Goal: Task Accomplishment & Management: Use online tool/utility

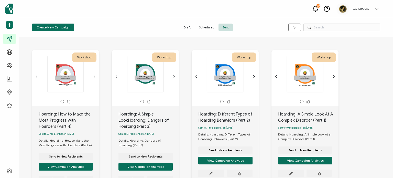
click at [314, 8] on icon at bounding box center [315, 8] width 5 height 4
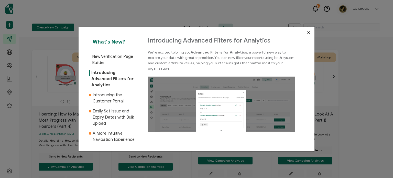
click at [307, 32] on icon "Close" at bounding box center [309, 32] width 4 height 4
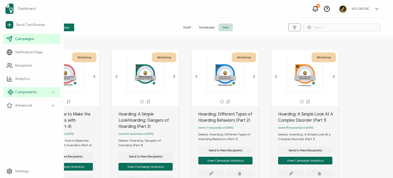
click at [24, 93] on span "Components" at bounding box center [25, 92] width 21 height 5
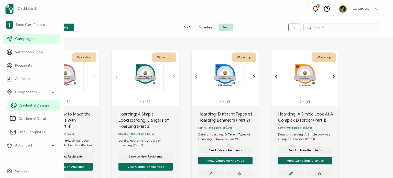
click at [34, 106] on span "Credential Designs" at bounding box center [33, 105] width 31 height 5
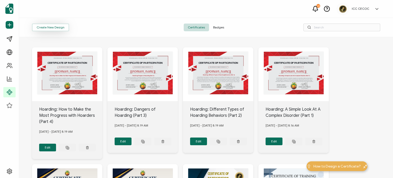
click at [52, 28] on button "Create New Design" at bounding box center [50, 28] width 37 height 8
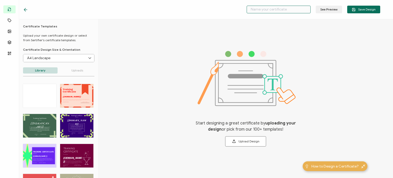
paste input "This Certificate of Completion is awarded in recognition of successfully comple…"
type input "This Certificate of Completion is awarded in recognition of successfully comple…"
drag, startPoint x: 308, startPoint y: 8, endPoint x: 187, endPoint y: 8, distance: 121.3
click at [187, 8] on div "This Certificate of Completion is awarded in recognition of successfully comple…" at bounding box center [201, 9] width 383 height 19
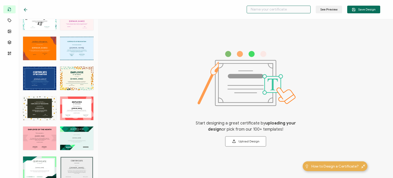
scroll to position [754, 0]
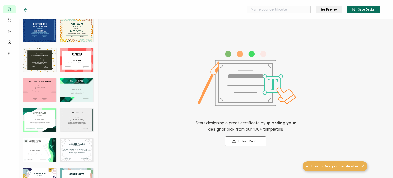
click at [74, 146] on div "CERTIFICATE Lorem ipsum dolor sit amet, consectetur adipiscing elit. Cras sit a…" at bounding box center [76, 150] width 33 height 24
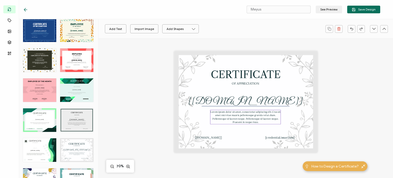
click at [216, 112] on pre "Lorem ipsum dolor sit amet, consectetur adipiscing elit. Cras sit amet nisi vit…" at bounding box center [245, 117] width 71 height 14
click at [39, 153] on div "CERTIFICATE OF ATTENDANCE Lorem ipsum dolor sit amet, consectetur adipiscing el…" at bounding box center [39, 150] width 33 height 24
type input "Briny"
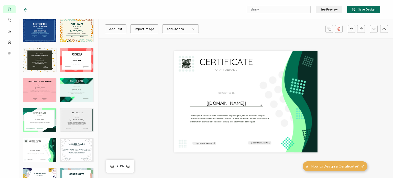
click at [45, 151] on div "CERTIFICATE OF ATTENDANCE Lorem ipsum dolor sit amet, consectetur adipiscing el…" at bounding box center [39, 150] width 33 height 24
click at [204, 119] on pre "Lorem ipsum dolor sit amet, consectetur adipiscing elit, sed do eiusmod tempor …" at bounding box center [230, 118] width 80 height 9
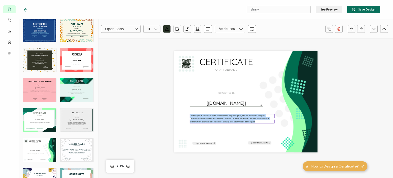
click at [204, 119] on pre "Lorem ipsum dolor sit amet, consectetur adipiscing elit, sed do eiusmod tempor …" at bounding box center [230, 118] width 80 height 9
paste pre
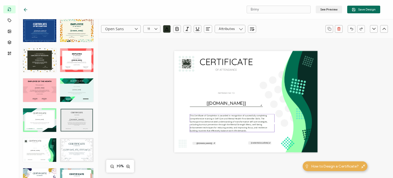
click at [229, 138] on div "CERTIFICATE OF ATTENDANCE This Certificate of Completion is awarded in recognit…" at bounding box center [245, 101] width 143 height 101
click at [226, 70] on pre "OF ATTENDANCE" at bounding box center [226, 69] width 22 height 3
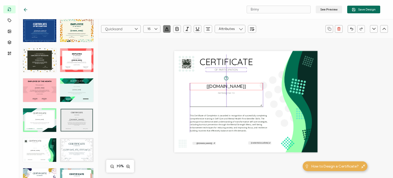
drag, startPoint x: 225, startPoint y: 93, endPoint x: 199, endPoint y: 84, distance: 27.7
click at [199, 84] on div "CERTIFICATE OF PARTICIPATION This Certificate of Completion is awarded in recog…" at bounding box center [245, 101] width 143 height 101
click at [204, 85] on div "The recipient’s full name, which will be automatically filled based on the info…" at bounding box center [226, 86] width 73 height 7
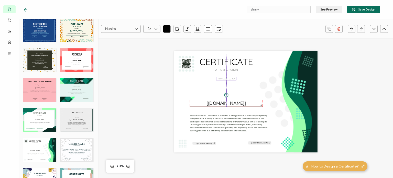
drag, startPoint x: 200, startPoint y: 84, endPoint x: 226, endPoint y: 78, distance: 26.6
click at [226, 78] on pre "REPRESENTED TO" at bounding box center [226, 78] width 16 height 3
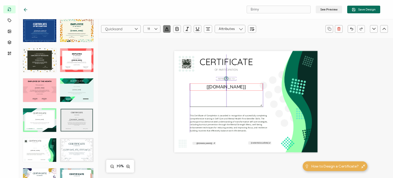
drag, startPoint x: 222, startPoint y: 102, endPoint x: 222, endPoint y: 86, distance: 16.4
click at [222, 86] on pre "[[DOMAIN_NAME]]" at bounding box center [225, 87] width 39 height 6
click at [278, 109] on div "CERTIFICATE OF PARTICIPATION This Certificate of Completion is awarded in recog…" at bounding box center [245, 101] width 143 height 101
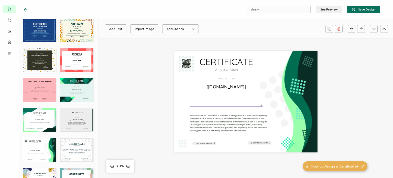
click at [237, 107] on div at bounding box center [226, 106] width 73 height 1
click at [356, 108] on div "Fill: Width: 407.822368 Height: 1 Border Radius: 5 CERTIFICATE OF PARTICIPATION…" at bounding box center [246, 137] width 294 height 199
click at [240, 105] on div "CERTIFICATE OF PARTICIPATION This Certificate of Completion is awarded in recog…" at bounding box center [245, 101] width 143 height 101
type input "406.212"
click at [223, 107] on div at bounding box center [226, 106] width 72 height 1
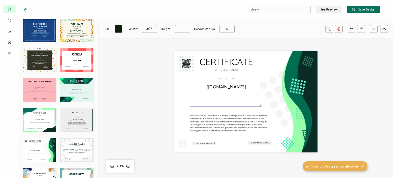
click at [215, 107] on div at bounding box center [226, 106] width 72 height 1
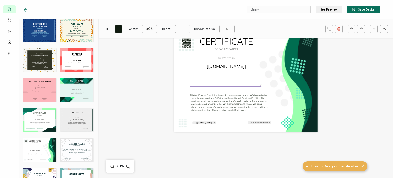
scroll to position [0, 0]
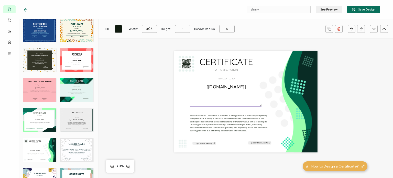
click at [227, 93] on div "CERTIFICATE OF PARTICIPATION This Certificate of Completion is awarded in recog…" at bounding box center [245, 101] width 143 height 101
click at [233, 107] on div at bounding box center [226, 106] width 72 height 1
drag, startPoint x: 233, startPoint y: 107, endPoint x: 232, endPoint y: 101, distance: 6.4
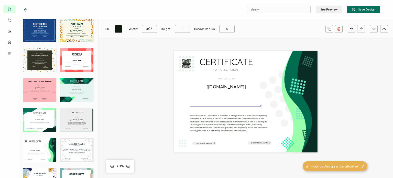
click at [232, 101] on div "CERTIFICATE OF PARTICIPATION This Certificate of Completion is awarded in recog…" at bounding box center [245, 101] width 143 height 101
type input "404.59999999999997"
drag, startPoint x: 234, startPoint y: 105, endPoint x: 233, endPoint y: 99, distance: 6.3
click at [233, 99] on div "CERTIFICATE OF PARTICIPATION This Certificate of Completion is awarded in recog…" at bounding box center [245, 101] width 143 height 101
click at [234, 107] on div at bounding box center [226, 106] width 72 height 1
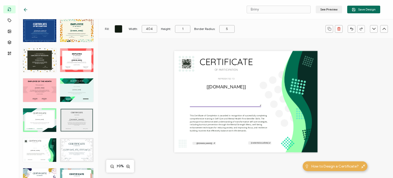
click at [234, 107] on div at bounding box center [226, 106] width 72 height 1
click at [234, 102] on div "CERTIFICATE OF PARTICIPATION This Certificate of Completion is awarded in recog…" at bounding box center [245, 101] width 143 height 101
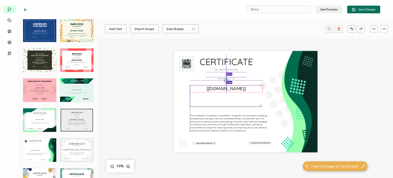
drag, startPoint x: 232, startPoint y: 86, endPoint x: 233, endPoint y: 89, distance: 2.7
click at [233, 89] on pre "[[DOMAIN_NAME]]" at bounding box center [225, 88] width 39 height 6
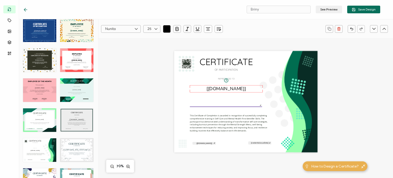
click at [227, 107] on div at bounding box center [226, 106] width 72 height 1
click at [26, 8] on icon at bounding box center [25, 9] width 5 height 5
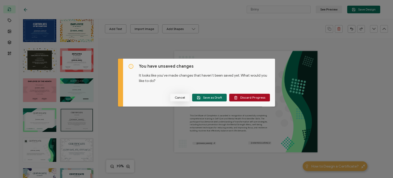
click at [180, 97] on span "Cancel" at bounding box center [180, 97] width 10 height 3
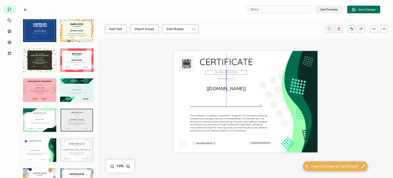
drag, startPoint x: 220, startPoint y: 71, endPoint x: 220, endPoint y: 73, distance: 2.6
click at [220, 73] on pre "OF PARTICIPATION" at bounding box center [226, 71] width 23 height 3
click at [220, 90] on pre "[[DOMAIN_NAME]]" at bounding box center [225, 88] width 39 height 6
click at [217, 107] on div at bounding box center [226, 106] width 72 height 1
click at [27, 9] on icon at bounding box center [25, 9] width 5 height 5
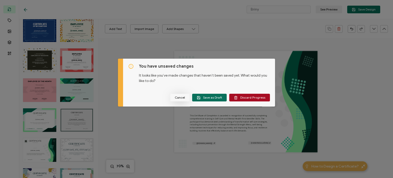
click at [183, 97] on span "Cancel" at bounding box center [180, 97] width 10 height 3
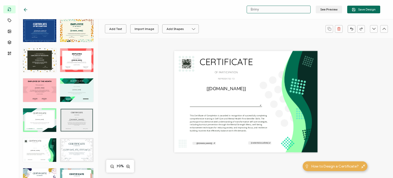
drag, startPoint x: 264, startPoint y: 10, endPoint x: 240, endPoint y: 9, distance: 24.1
click at [240, 9] on div "Briny See Preview Save Design" at bounding box center [201, 9] width 383 height 19
paste input "Empowering Minds Part 1"
type input "Empowering Minds Part 1"
click at [360, 8] on span "Save Design" at bounding box center [364, 10] width 24 height 4
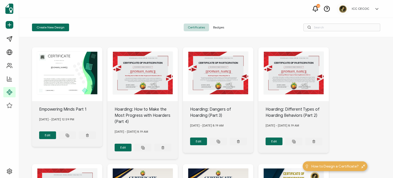
click at [80, 64] on div "CERTIFICATE OF PARTICIPATION This Certificate of Completion is awarded in recog…" at bounding box center [67, 74] width 70 height 54
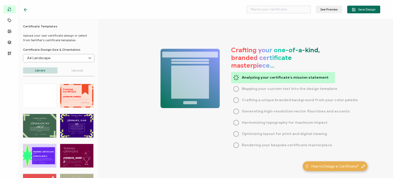
type input "Empowering Minds Part 1"
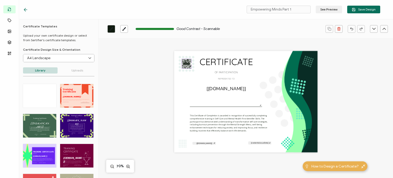
click at [186, 67] on icon at bounding box center [186, 63] width 9 height 9
drag, startPoint x: 185, startPoint y: 66, endPoint x: 183, endPoint y: 72, distance: 6.4
click at [183, 72] on div "CERTIFICATE OF PARTICIPATION This Certificate of Completion is awarded in recog…" at bounding box center [245, 101] width 143 height 101
click at [186, 65] on rect at bounding box center [186, 63] width 9 height 9
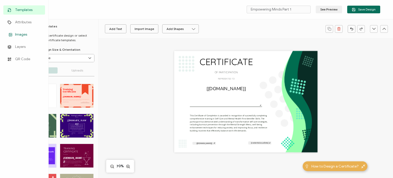
click at [12, 34] on rect at bounding box center [10, 34] width 3 height 3
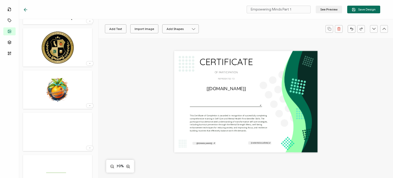
scroll to position [230, 0]
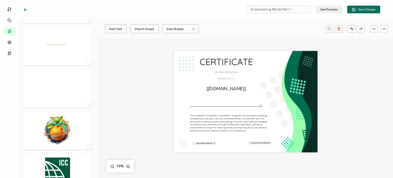
click at [56, 163] on img at bounding box center [58, 172] width 28 height 33
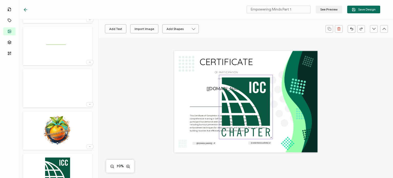
click at [252, 127] on img at bounding box center [245, 107] width 53 height 64
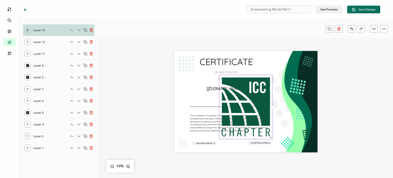
scroll to position [0, 0]
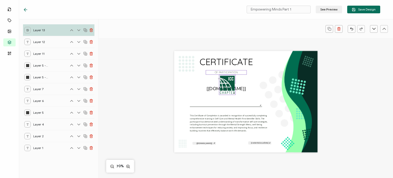
drag, startPoint x: 270, startPoint y: 138, endPoint x: 217, endPoint y: 71, distance: 85.3
click at [217, 71] on div "CERTIFICATE OF PARTICIPATION This Certificate of Completion is awarded in recog…" at bounding box center [245, 101] width 143 height 101
drag, startPoint x: 234, startPoint y: 94, endPoint x: 225, endPoint y: 83, distance: 14.6
click at [225, 83] on div at bounding box center [224, 81] width 10 height 12
drag, startPoint x: 223, startPoint y: 81, endPoint x: 186, endPoint y: 64, distance: 41.1
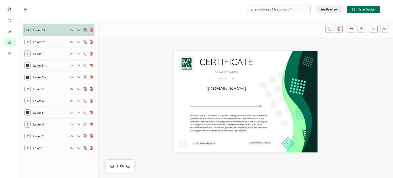
click at [186, 64] on img at bounding box center [187, 64] width 10 height 12
drag, startPoint x: 219, startPoint y: 61, endPoint x: 219, endPoint y: 64, distance: 2.8
click at [219, 64] on pre "CERTIFICATE" at bounding box center [226, 63] width 53 height 11
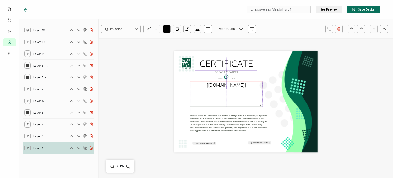
drag, startPoint x: 225, startPoint y: 90, endPoint x: 225, endPoint y: 87, distance: 3.6
click at [225, 87] on pre "[[DOMAIN_NAME]]" at bounding box center [225, 85] width 39 height 6
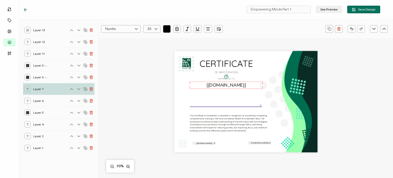
click at [221, 106] on div at bounding box center [226, 106] width 72 height 1
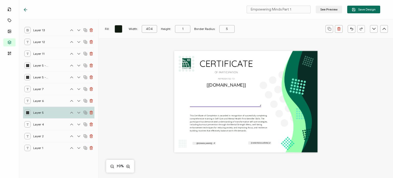
click at [221, 106] on div at bounding box center [226, 106] width 72 height 1
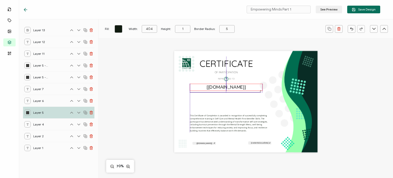
click at [220, 87] on pre "[[DOMAIN_NAME]]" at bounding box center [225, 87] width 39 height 6
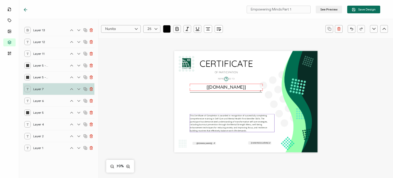
click at [218, 122] on pre "This Certificate of Completion is awarded in recognition of successfully comple…" at bounding box center [229, 122] width 78 height 17
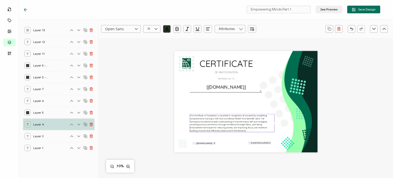
click at [206, 31] on icon "button" at bounding box center [207, 28] width 5 height 5
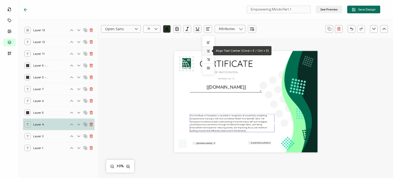
click at [209, 50] on icon at bounding box center [208, 51] width 4 height 4
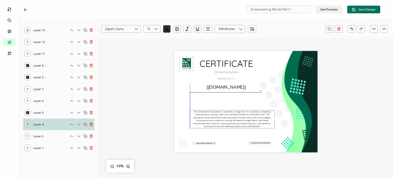
drag, startPoint x: 222, startPoint y: 125, endPoint x: 222, endPoint y: 121, distance: 4.1
click at [222, 121] on pre "This Certificate of Completion is awarded in recognition of successfully comple…" at bounding box center [232, 118] width 78 height 17
click at [221, 64] on pre "CERTIFICATE" at bounding box center [226, 63] width 53 height 11
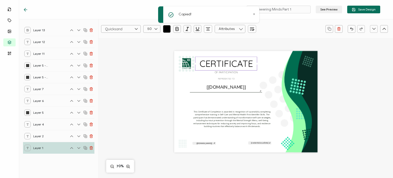
click at [221, 64] on pre "CERTIFICATE" at bounding box center [226, 63] width 53 height 11
paste pre
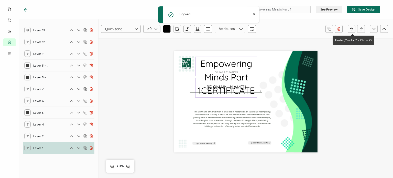
click at [349, 29] on button "button" at bounding box center [352, 29] width 8 height 8
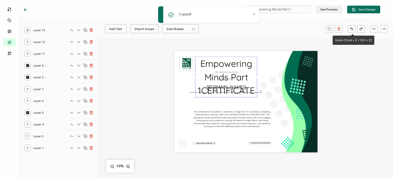
click at [355, 31] on button "button" at bounding box center [352, 29] width 8 height 8
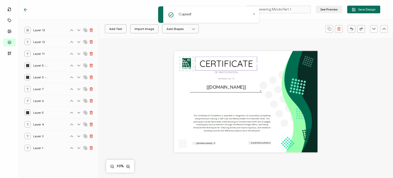
click at [244, 62] on pre "CERTIFICATE" at bounding box center [226, 63] width 53 height 11
click at [189, 97] on div "CERTIFICATE OF PARTICIPATION This Certificate of Completion is awarded in recog…" at bounding box center [245, 101] width 143 height 101
click at [204, 67] on pre "CERTIFICATE" at bounding box center [226, 63] width 53 height 11
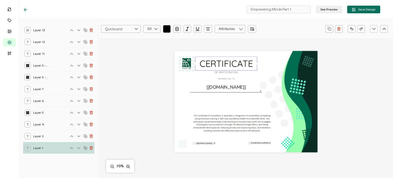
click at [86, 147] on icon at bounding box center [85, 148] width 4 height 4
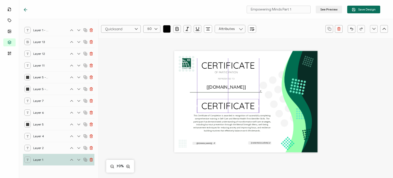
drag, startPoint x: 221, startPoint y: 65, endPoint x: 222, endPoint y: 107, distance: 42.2
click at [222, 107] on pre "CERTIFICATE" at bounding box center [227, 105] width 53 height 11
click at [225, 107] on pre "CERTIFICATE" at bounding box center [227, 105] width 53 height 11
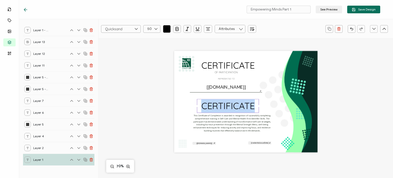
click at [225, 107] on pre "CERTIFICATE" at bounding box center [227, 105] width 53 height 11
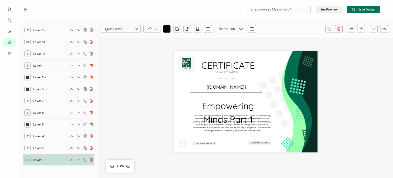
click at [205, 117] on pre "Empowering Minds Part 1" at bounding box center [229, 112] width 54 height 25
drag, startPoint x: 257, startPoint y: 112, endPoint x: 297, endPoint y: 115, distance: 39.5
click at [297, 115] on div "Empowering Minds Part 1 OF PARTICIPATION This Certificate of Completion is awar…" at bounding box center [245, 101] width 143 height 101
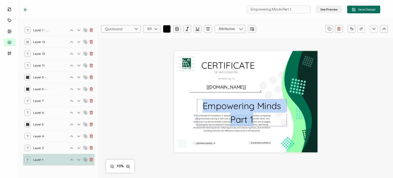
drag, startPoint x: 203, startPoint y: 105, endPoint x: 262, endPoint y: 124, distance: 62.2
click at [262, 124] on div "Empowering Minds Part 1" at bounding box center [242, 112] width 90 height 27
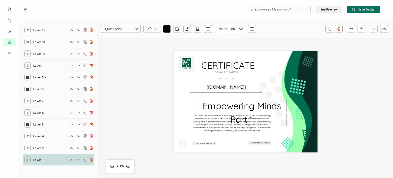
click at [153, 29] on icon at bounding box center [156, 29] width 6 height 8
click at [151, 45] on span "32" at bounding box center [150, 45] width 3 height 4
type input "32"
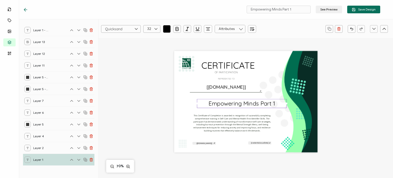
click at [343, 118] on div "Empowering Minds Part 1 OF PARTICIPATION This Certificate of Completion is awar…" at bounding box center [246, 107] width 206 height 139
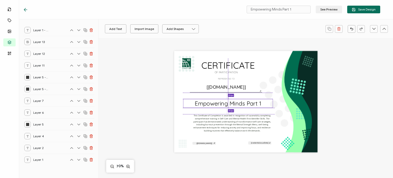
drag, startPoint x: 248, startPoint y: 102, endPoint x: 234, endPoint y: 101, distance: 14.1
click at [234, 101] on pre "Empowering Minds Part 1" at bounding box center [228, 103] width 67 height 7
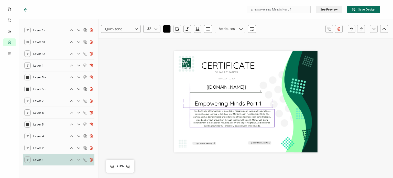
drag, startPoint x: 230, startPoint y: 120, endPoint x: 231, endPoint y: 115, distance: 4.9
click at [231, 115] on pre "This Certificate of Completion is awarded in recognition of successfully comple…" at bounding box center [232, 117] width 78 height 17
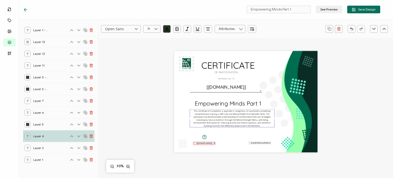
click at [204, 144] on div "A unique serial number automatically assigned to each credential by the system.…" at bounding box center [204, 143] width 21 height 3
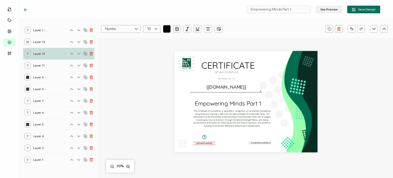
click at [206, 30] on icon "button" at bounding box center [207, 28] width 5 height 5
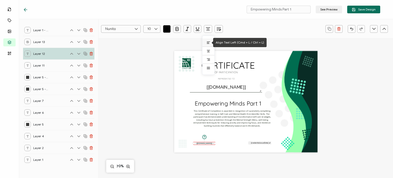
click at [207, 43] on icon at bounding box center [208, 43] width 2 height 0
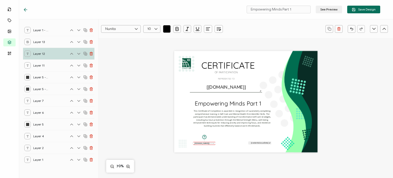
click at [212, 165] on div "Empowering Minds Part 1 OF PARTICIPATION This Certificate of Completion is awar…" at bounding box center [246, 107] width 206 height 139
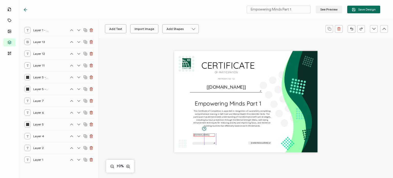
drag, startPoint x: 206, startPoint y: 144, endPoint x: 207, endPoint y: 135, distance: 8.5
click at [207, 135] on div "A unique serial number automatically assigned to each credential by the system.…" at bounding box center [203, 134] width 21 height 3
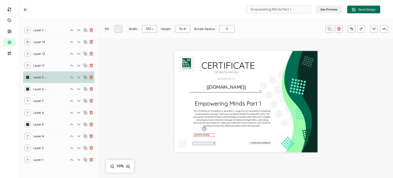
click at [205, 145] on div at bounding box center [204, 144] width 23 height 1
type input "128.81300000000002"
type input "17.887500000000003"
click at [256, 144] on div "The date the credential was issued. This will automatically update to the day t…" at bounding box center [260, 142] width 22 height 3
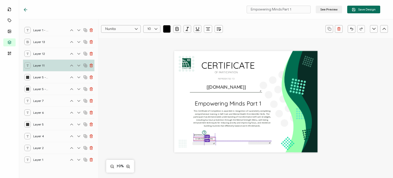
drag, startPoint x: 255, startPoint y: 143, endPoint x: 200, endPoint y: 138, distance: 55.7
click at [200, 138] on pre "[credential.issueDate]" at bounding box center [203, 138] width 17 height 3
click at [210, 28] on icon "button" at bounding box center [208, 28] width 4 height 0
click at [205, 43] on li at bounding box center [208, 42] width 12 height 8
click at [235, 144] on div "Empowering Minds Part 1 OF PARTICIPATION This Certificate of Completion is awar…" at bounding box center [245, 101] width 143 height 101
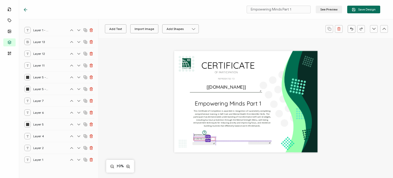
click at [205, 139] on pre "[credential.issueDate]" at bounding box center [202, 138] width 17 height 3
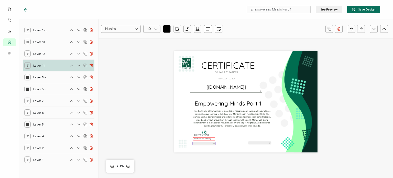
click at [204, 144] on div at bounding box center [203, 143] width 23 height 3
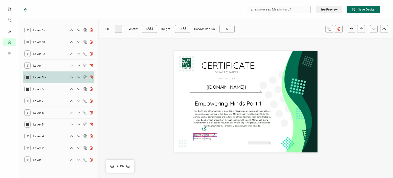
drag, startPoint x: 205, startPoint y: 144, endPoint x: 206, endPoint y: 135, distance: 9.0
click at [206, 135] on div "Empowering Minds Part 1 OF PARTICIPATION This Certificate of Completion is awar…" at bounding box center [245, 101] width 143 height 101
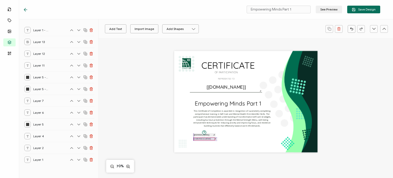
drag, startPoint x: 256, startPoint y: 143, endPoint x: 202, endPoint y: 139, distance: 54.4
click at [202, 139] on div "Empowering Minds Part 1 OF PARTICIPATION This Certificate of Completion is awar…" at bounding box center [245, 101] width 143 height 101
click at [245, 145] on div "Empowering Minds Part 1 OF PARTICIPATION This Certificate of Completion is awar…" at bounding box center [245, 101] width 143 height 101
click at [115, 29] on button "Add Text" at bounding box center [115, 28] width 21 height 9
drag, startPoint x: 241, startPoint y: 102, endPoint x: 211, endPoint y: 146, distance: 53.1
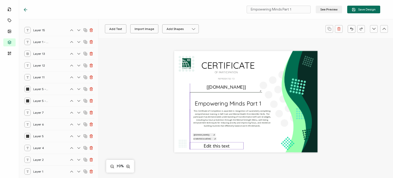
click at [211, 146] on pre "Edit this text" at bounding box center [217, 146] width 26 height 6
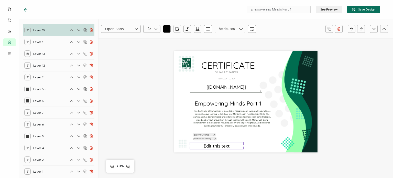
click at [211, 146] on pre "Edit this text" at bounding box center [217, 146] width 26 height 6
drag, startPoint x: 242, startPoint y: 146, endPoint x: 284, endPoint y: 145, distance: 42.5
click at [284, 145] on div "Empowering Minds Part 1 OF PARTICIPATION This Certificate of Completion is awar…" at bounding box center [245, 101] width 143 height 101
click at [248, 147] on div "Edit this text" at bounding box center [231, 145] width 83 height 7
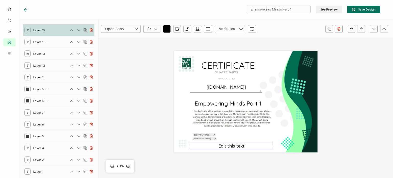
click at [244, 146] on div "Edit this text" at bounding box center [231, 145] width 83 height 7
drag, startPoint x: 243, startPoint y: 145, endPoint x: 214, endPoint y: 144, distance: 29.2
click at [214, 144] on div "Edit this text" at bounding box center [231, 145] width 83 height 7
paste pre
click at [218, 148] on pre "PPP ID:2509 Course No.: 47509 Date: [DATE] CEUs: .15 Contact Hours: 1.5 hrs." at bounding box center [232, 152] width 78 height 19
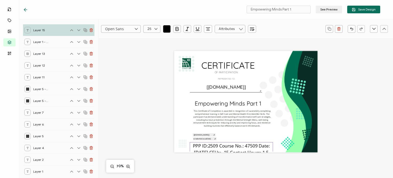
click at [155, 28] on icon at bounding box center [156, 29] width 6 height 8
click at [153, 38] on li "18" at bounding box center [153, 38] width 18 height 9
type input "18"
click at [151, 30] on input "18" at bounding box center [151, 29] width 17 height 8
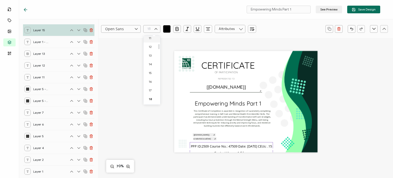
click at [150, 40] on span "11" at bounding box center [150, 38] width 3 height 4
type input "11"
drag, startPoint x: 271, startPoint y: 145, endPoint x: 283, endPoint y: 147, distance: 12.2
click at [283, 147] on div "Empowering Minds Part 1 OF PARTICIPATION This Certificate of Completion is awar…" at bounding box center [245, 101] width 143 height 101
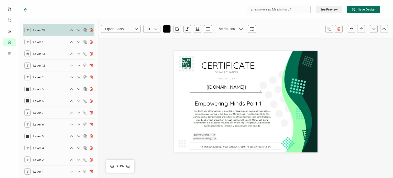
click at [161, 116] on div "Empowering Minds Part 1 OF PARTICIPATION This Certificate of Completion is awar…" at bounding box center [246, 107] width 206 height 139
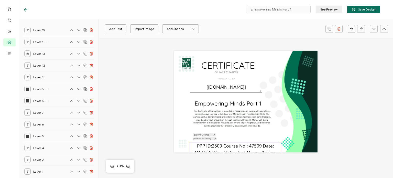
click at [238, 149] on pre "PPP ID:2509 Course No.: 47509 Date: [DATE] CEUs: .15 Contact Hours: 1.5 hrs." at bounding box center [235, 149] width 84 height 13
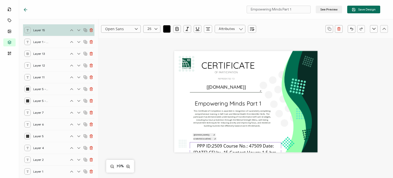
click at [158, 29] on icon at bounding box center [156, 29] width 6 height 8
click at [151, 38] on li "18" at bounding box center [153, 38] width 18 height 9
type input "18"
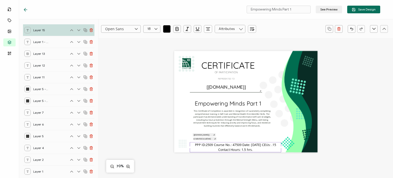
click at [156, 30] on icon at bounding box center [156, 29] width 6 height 8
click at [151, 63] on span "11" at bounding box center [150, 64] width 3 height 4
type input "11"
click at [133, 28] on icon at bounding box center [136, 29] width 6 height 8
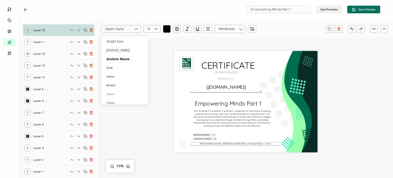
scroll to position [238, 0]
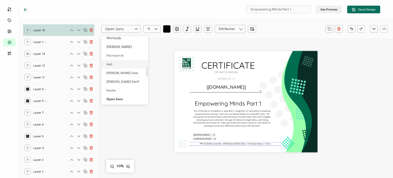
click at [108, 66] on span "Muli" at bounding box center [109, 64] width 6 height 4
type input "Muli"
click at [234, 150] on div "Empowering Minds Part 1 OF PARTICIPATION This Certificate of Completion is awar…" at bounding box center [245, 101] width 143 height 101
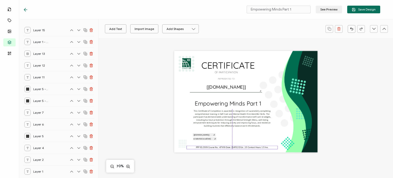
drag, startPoint x: 233, startPoint y: 143, endPoint x: 231, endPoint y: 146, distance: 4.6
click at [231, 146] on pre "PPP ID:2509 Course No.: 47509 Date: [DATE] CEUs: .15 Contact Hours: 1.5 hrs." at bounding box center [232, 147] width 73 height 3
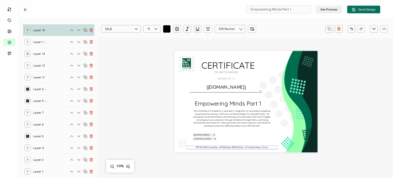
click at [151, 132] on div "Empowering Minds Part 1 OF PARTICIPATION This Certificate of Completion is awar…" at bounding box center [246, 107] width 206 height 139
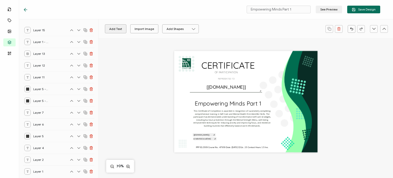
click at [115, 30] on button "Add Text" at bounding box center [115, 28] width 21 height 9
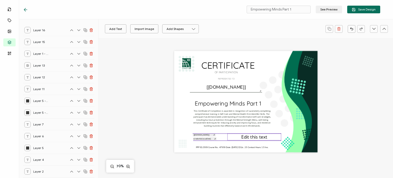
drag, startPoint x: 243, startPoint y: 101, endPoint x: 252, endPoint y: 135, distance: 35.8
click at [252, 135] on pre "Edit this text" at bounding box center [254, 137] width 26 height 6
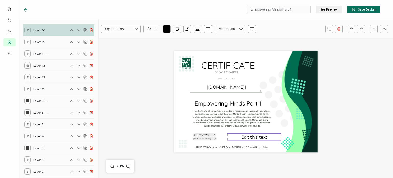
click at [251, 136] on pre "Edit this text" at bounding box center [254, 137] width 26 height 6
click at [245, 139] on pre "Edit this text" at bounding box center [254, 137] width 26 height 6
drag, startPoint x: 241, startPoint y: 138, endPoint x: 276, endPoint y: 135, distance: 34.9
click at [276, 135] on div "Edit this text" at bounding box center [254, 136] width 54 height 7
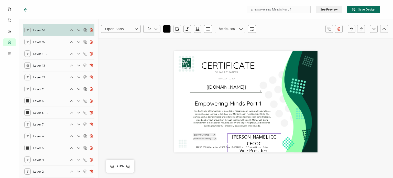
click at [156, 30] on icon at bounding box center [156, 29] width 6 height 8
click at [151, 39] on span "18" at bounding box center [150, 38] width 3 height 4
type input "18"
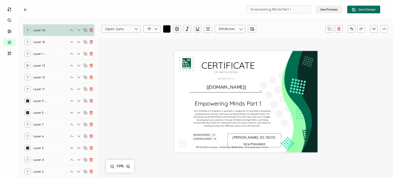
click at [129, 28] on input "Open Sans" at bounding box center [121, 29] width 40 height 8
click at [118, 62] on li "Muli" at bounding box center [125, 64] width 48 height 9
type input "Muli"
click at [270, 122] on pre "This Certificate of Completion is awarded in recognition of successfully comple…" at bounding box center [232, 117] width 78 height 17
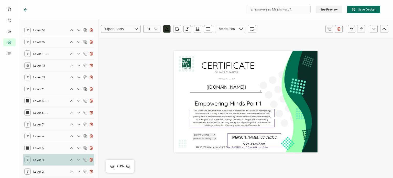
click at [262, 143] on span "[PERSON_NAME], ICC CECOC Vice-President" at bounding box center [254, 140] width 45 height 11
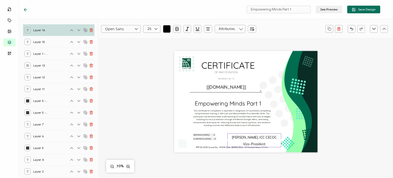
click at [253, 140] on pre "[PERSON_NAME], ICC CECOC Vice-President" at bounding box center [254, 140] width 45 height 13
type input "Muli"
type input "18"
click at [267, 141] on div "[PERSON_NAME], ICC CECOC Vice- President" at bounding box center [254, 140] width 54 height 14
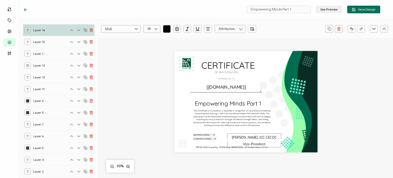
click at [354, 136] on div "Muli Alright Sans [PERSON_NAME] Archivo Black Arial Arimo Blinker Caveat Charm …" at bounding box center [246, 137] width 294 height 199
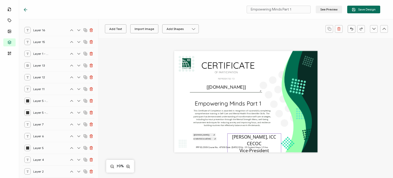
click at [266, 141] on pre "[PERSON_NAME], ICC CECOC Vice-President" at bounding box center [254, 143] width 45 height 19
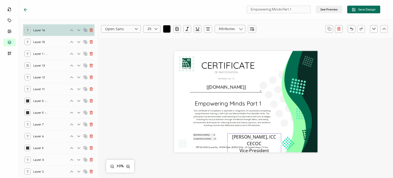
click at [269, 142] on div "[PERSON_NAME], ICC CECOC Vice-President" at bounding box center [254, 143] width 54 height 20
drag, startPoint x: 268, startPoint y: 143, endPoint x: 228, endPoint y: 132, distance: 42.0
click at [228, 132] on div "Empowering Minds Part 1 OF PARTICIPATION This Certificate of Completion is awar…" at bounding box center [245, 101] width 143 height 101
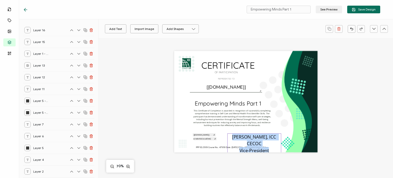
click at [232, 136] on pre "[PERSON_NAME], ICC CECOC Vice-President" at bounding box center [254, 143] width 45 height 19
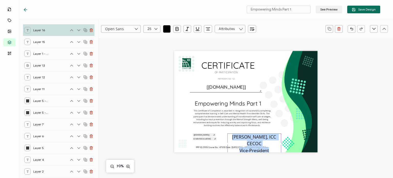
click at [232, 136] on pre "[PERSON_NAME], ICC CECOC Vice-President" at bounding box center [254, 143] width 45 height 19
click at [267, 143] on pre "[PERSON_NAME], ICC CECOC Vice-President" at bounding box center [254, 143] width 45 height 19
drag, startPoint x: 229, startPoint y: 137, endPoint x: 271, endPoint y: 149, distance: 43.8
click at [271, 149] on div "Empowering Minds Part 1 OF PARTICIPATION This Certificate of Completion is awar…" at bounding box center [245, 101] width 143 height 101
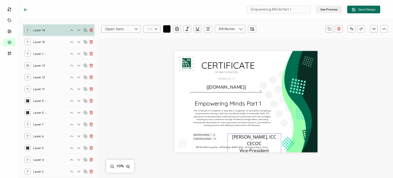
click at [150, 30] on input "text" at bounding box center [151, 29] width 17 height 8
click at [148, 37] on li "18" at bounding box center [153, 38] width 18 height 9
type input "18"
click at [153, 30] on icon at bounding box center [156, 29] width 6 height 8
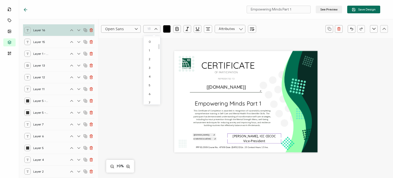
scroll to position [99, 0]
click at [150, 58] on li "13" at bounding box center [153, 55] width 18 height 9
type input "13"
click at [348, 130] on div "Open Sans Alright Sans [PERSON_NAME] Archivo Black Arial Arimo Blinker Caveat C…" at bounding box center [246, 137] width 294 height 199
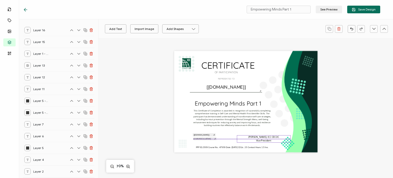
drag, startPoint x: 257, startPoint y: 136, endPoint x: 267, endPoint y: 138, distance: 9.7
click at [267, 138] on pre "[PERSON_NAME], ICC CECOC Vice-President" at bounding box center [263, 138] width 31 height 7
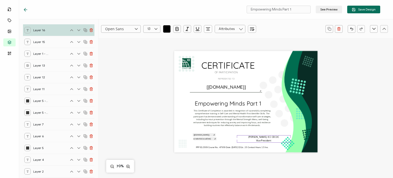
click at [137, 125] on div "Open Sans Alright Sans [PERSON_NAME] Archivo Black Arial Arimo Blinker Caveat C…" at bounding box center [246, 137] width 294 height 199
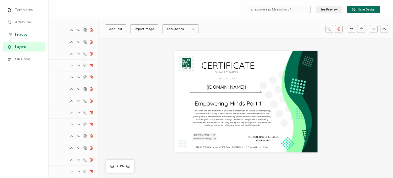
click at [10, 33] on rect at bounding box center [10, 34] width 3 height 3
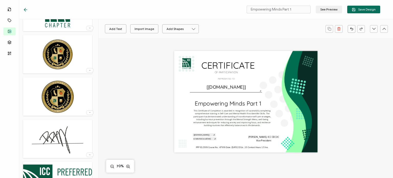
scroll to position [573, 0]
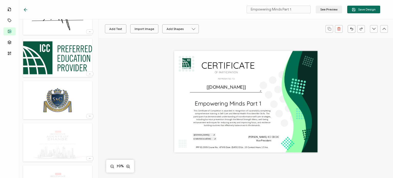
click at [52, 32] on img at bounding box center [57, 15] width 53 height 33
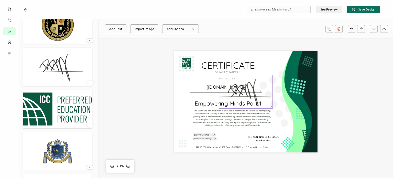
click at [239, 89] on img at bounding box center [245, 91] width 53 height 33
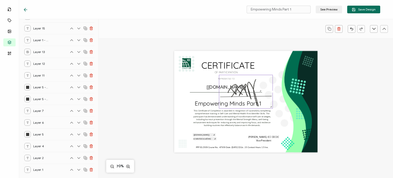
scroll to position [25, 0]
drag, startPoint x: 270, startPoint y: 107, endPoint x: 230, endPoint y: 80, distance: 48.8
click at [230, 80] on div at bounding box center [231, 83] width 25 height 16
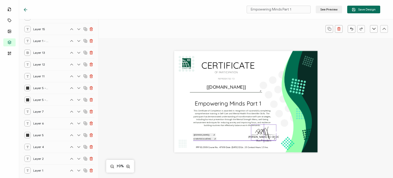
drag, startPoint x: 229, startPoint y: 81, endPoint x: 260, endPoint y: 130, distance: 58.3
click at [260, 130] on img at bounding box center [263, 132] width 25 height 15
click at [286, 130] on div "Empowering Minds Part 1 OF PARTICIPATION This Certificate of Completion is awar…" at bounding box center [245, 101] width 143 height 101
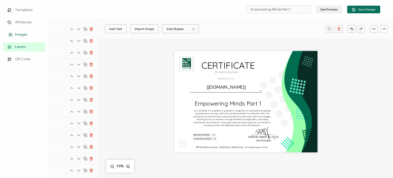
click at [20, 37] on link "Images" at bounding box center [24, 34] width 42 height 9
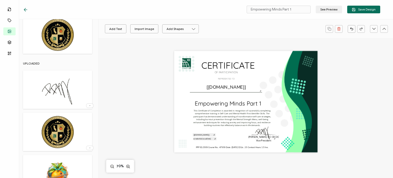
scroll to position [179, 0]
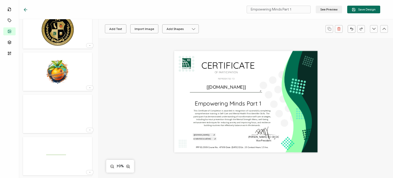
click at [55, 81] on img at bounding box center [57, 71] width 37 height 33
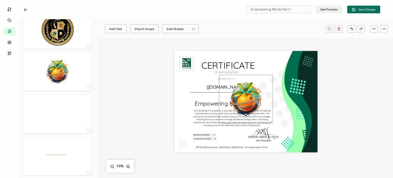
click at [245, 97] on img at bounding box center [245, 99] width 53 height 48
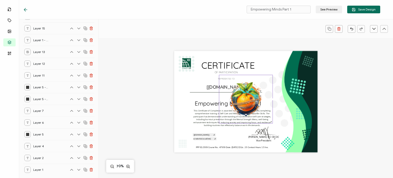
scroll to position [36, 0]
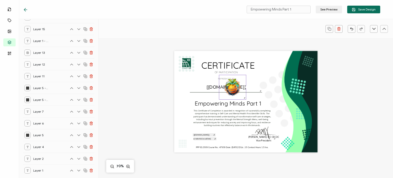
drag, startPoint x: 270, startPoint y: 123, endPoint x: 233, endPoint y: 79, distance: 57.7
click at [233, 79] on div at bounding box center [232, 87] width 27 height 25
drag, startPoint x: 232, startPoint y: 88, endPoint x: 231, endPoint y: 137, distance: 48.9
click at [231, 137] on img at bounding box center [232, 137] width 27 height 24
click at [350, 129] on div "Empowering Minds Part 1 OF PARTICIPATION This Certificate of Completion is awar…" at bounding box center [246, 137] width 294 height 199
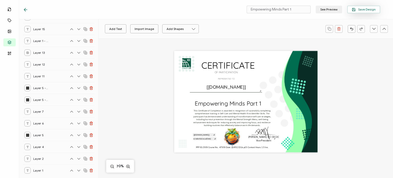
click at [360, 7] on button "Save Design" at bounding box center [363, 10] width 33 height 8
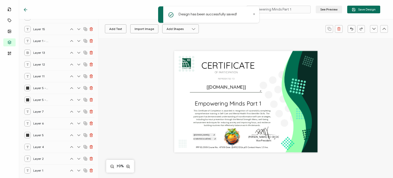
click at [125, 64] on div "Add Text Import Image Add Shapes Rectangle Ellipse Empowering Minds Part 1 OF P…" at bounding box center [246, 137] width 294 height 199
click at [25, 9] on icon at bounding box center [25, 9] width 5 height 5
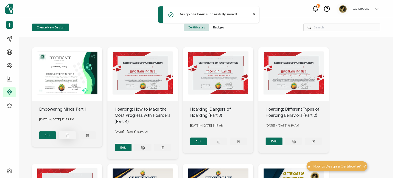
click at [66, 135] on icon at bounding box center [67, 135] width 4 height 4
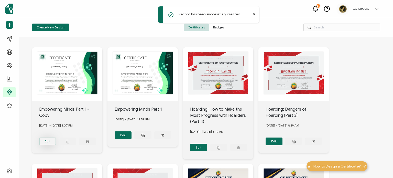
click at [53, 139] on button "Edit" at bounding box center [47, 141] width 17 height 8
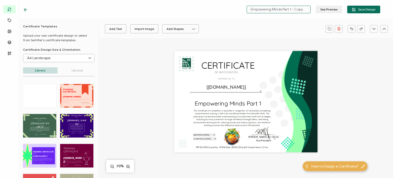
drag, startPoint x: 291, startPoint y: 10, endPoint x: 314, endPoint y: 13, distance: 23.7
click at [314, 13] on div "Empowering Minds Part 1 - Copy See Preview Save Design" at bounding box center [312, 10] width 136 height 8
click at [250, 104] on pre "Empowering Minds Part 1" at bounding box center [228, 103] width 67 height 7
click at [257, 105] on pre "Empowering Minds Part 1" at bounding box center [228, 103] width 67 height 7
type input "Empowering Minds Part 2"
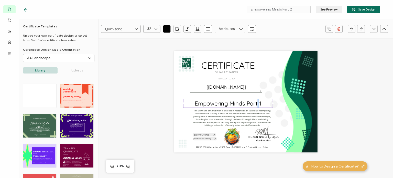
click at [257, 105] on pre "Empowering Minds Part 1" at bounding box center [228, 103] width 67 height 7
click at [258, 104] on pre "Empowering Minds Part 1" at bounding box center [228, 103] width 67 height 7
click at [211, 147] on pre "PPP ID:2509 Course No.: 47509 Date: [DATE] CEUs: .15 Contact Hours: 1.5 hrs." at bounding box center [232, 147] width 73 height 3
click at [217, 147] on pre "PPP ID:2509 Course No.: 47509 Date: [DATE] CEUs: .15 Contact Hours: 1.5 hrs." at bounding box center [232, 147] width 73 height 3
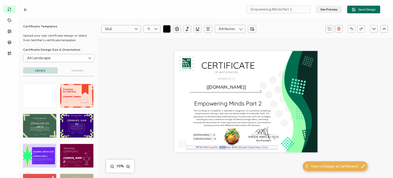
click at [222, 147] on pre "PPP ID:2509 Course No.: 47509 Date: [DATE] CEUs: .15 Contact Hours: 1.5 hrs." at bounding box center [232, 147] width 73 height 3
drag, startPoint x: 222, startPoint y: 147, endPoint x: 216, endPoint y: 146, distance: 5.7
click at [216, 146] on pre "PPP ID:2509 Course No.: 47509 Date: [DATE] CEUs: .15 Contact Hours: 1.5 hrs." at bounding box center [232, 147] width 73 height 3
paste pre
click at [113, 129] on div "Muli Alright Sans [PERSON_NAME] Archivo Black Arial Arimo Blinker Caveat Charm …" at bounding box center [246, 137] width 294 height 199
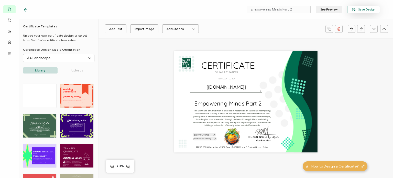
click at [359, 10] on span "Save Design" at bounding box center [364, 10] width 24 height 4
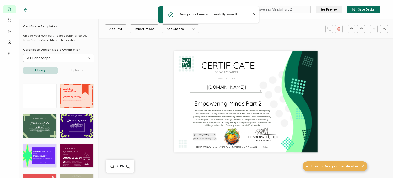
click at [26, 8] on icon at bounding box center [25, 9] width 5 height 5
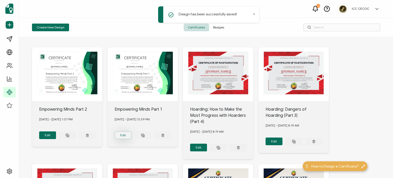
click at [56, 135] on button "Edit" at bounding box center [47, 135] width 17 height 8
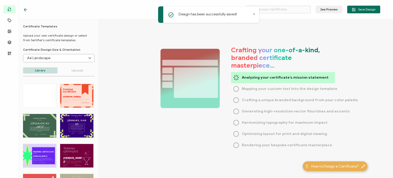
type input "Empowering Minds Part 1"
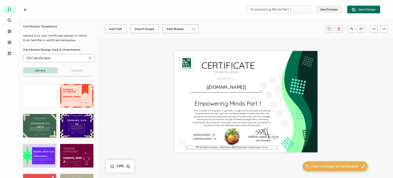
click at [213, 147] on pre "PPP ID:2509 Course No.: 47509 Date: [DATE] CEUs: .15 Contact Hours: 1.5 hrs." at bounding box center [232, 147] width 73 height 3
click at [215, 147] on pre "PPP ID:2509 Course No.: 47509 Date: [DATE] CEUs: .15 Contact Hours: 1.5 hrs." at bounding box center [232, 147] width 73 height 3
click at [219, 147] on pre "PPP ID:2509 Course No.: 47509 Date: [DATE] CEUs: .15 Contact Hours: 1.5 hrs." at bounding box center [232, 147] width 73 height 3
click at [222, 148] on pre "PPP ID:2509 Course No.: 47509 Date: [DATE] CEUs: .15 Contact Hours: 1.5 hrs." at bounding box center [232, 147] width 73 height 3
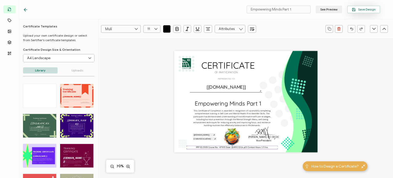
click at [359, 10] on span "Save Design" at bounding box center [364, 10] width 24 height 4
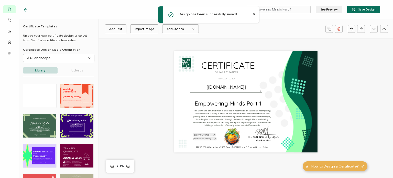
click at [129, 128] on div "Add Text Import Image Add Shapes Rectangle Ellipse Empowering Minds Part 1 OF P…" at bounding box center [246, 137] width 294 height 199
click at [24, 9] on icon at bounding box center [25, 9] width 5 height 5
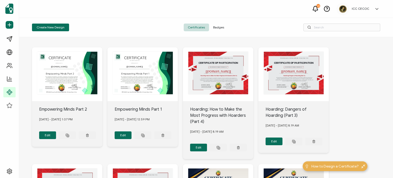
click at [216, 29] on span "Badges" at bounding box center [218, 28] width 19 height 8
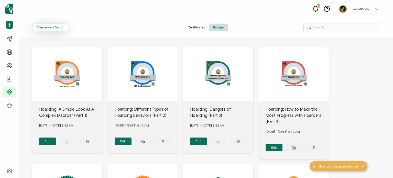
click at [58, 28] on button "Create New Design" at bounding box center [50, 28] width 37 height 8
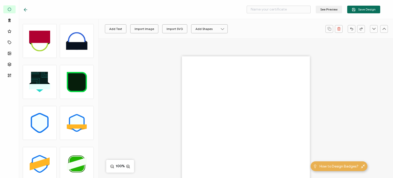
click at [79, 80] on icon at bounding box center [76, 81] width 17 height 17
type input "Eka"
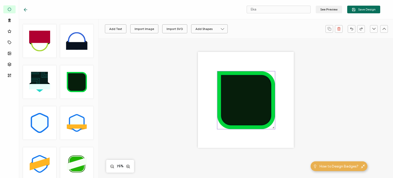
click at [232, 110] on icon at bounding box center [246, 99] width 49 height 49
click at [111, 29] on icon "brush" at bounding box center [112, 29] width 4 height 4
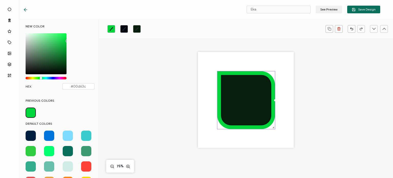
click at [84, 136] on span at bounding box center [86, 135] width 10 height 10
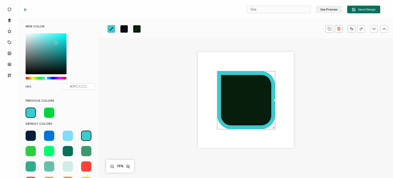
click at [241, 116] on icon at bounding box center [246, 99] width 49 height 49
click at [122, 27] on icon "brush" at bounding box center [124, 29] width 4 height 4
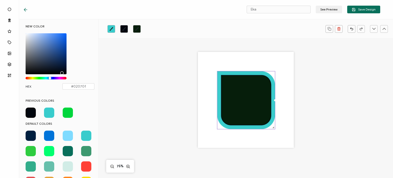
click at [28, 43] on div "Chrome color picker" at bounding box center [46, 53] width 41 height 41
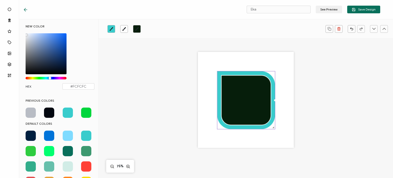
type input "#FDFDFD"
drag, startPoint x: 28, startPoint y: 43, endPoint x: 25, endPoint y: 34, distance: 9.6
click at [25, 34] on div "NEW COLOR #FDFDFD hex 253 r 253 g 253 b 1 a 217 h 0% s 99% l 1 a HEX #FDFDFD" at bounding box center [60, 59] width 77 height 70
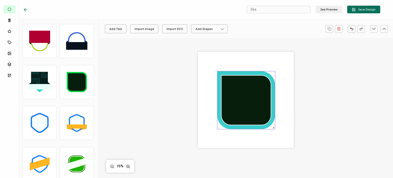
click at [234, 100] on icon at bounding box center [246, 99] width 49 height 49
click at [136, 31] on link at bounding box center [137, 29] width 8 height 8
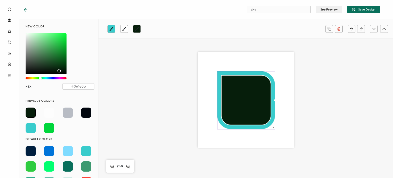
click at [69, 114] on span at bounding box center [68, 112] width 10 height 10
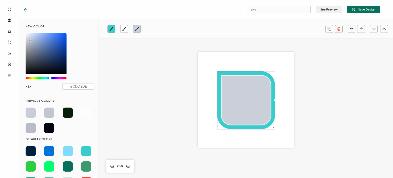
type input "#CED4DF"
drag, startPoint x: 28, startPoint y: 44, endPoint x: 29, endPoint y: 38, distance: 5.9
click at [29, 38] on div "Chrome color picker" at bounding box center [29, 39] width 3 height 3
click at [107, 78] on div "75%" at bounding box center [246, 129] width 294 height 182
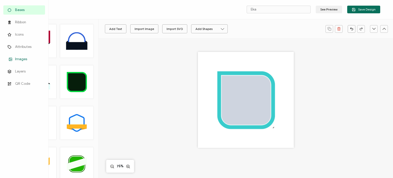
click at [16, 59] on span "Images" at bounding box center [21, 59] width 12 height 5
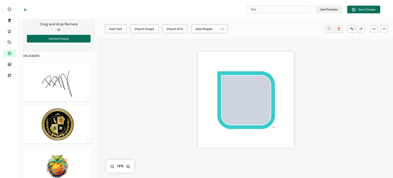
scroll to position [77, 0]
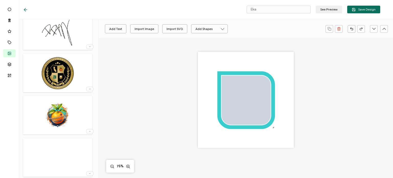
click at [60, 120] on img at bounding box center [57, 115] width 37 height 33
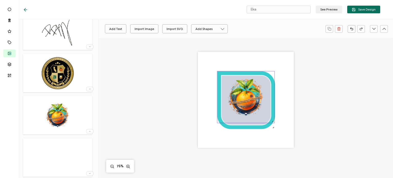
click at [238, 96] on img at bounding box center [245, 97] width 57 height 52
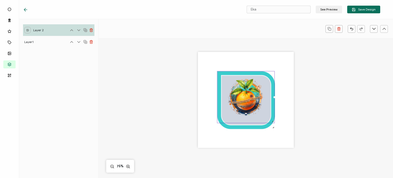
scroll to position [0, 0]
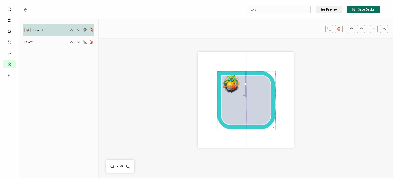
drag, startPoint x: 273, startPoint y: 122, endPoint x: 235, endPoint y: 78, distance: 57.8
click at [235, 78] on div at bounding box center [231, 84] width 29 height 26
drag, startPoint x: 229, startPoint y: 83, endPoint x: 244, endPoint y: 87, distance: 15.5
click at [244, 87] on img at bounding box center [246, 88] width 28 height 26
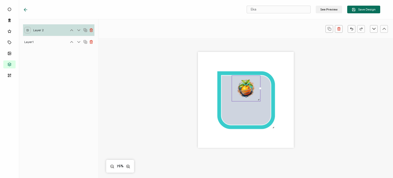
click at [160, 100] on div at bounding box center [245, 106] width 221 height 136
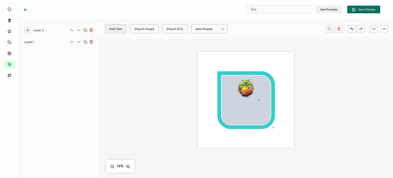
click at [115, 27] on button "Add Text" at bounding box center [115, 28] width 21 height 9
click at [238, 102] on pre "Edit this text" at bounding box center [246, 99] width 28 height 7
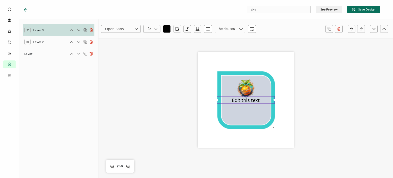
click at [238, 102] on pre "Edit this text" at bounding box center [246, 99] width 28 height 7
drag, startPoint x: 231, startPoint y: 101, endPoint x: 263, endPoint y: 103, distance: 31.6
click at [263, 103] on div "Edit this text" at bounding box center [246, 100] width 58 height 8
click at [150, 30] on input "text" at bounding box center [151, 29] width 17 height 8
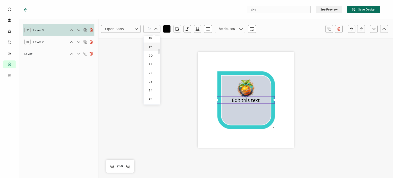
click at [150, 48] on span "19" at bounding box center [150, 47] width 3 height 4
type input "19"
click at [133, 30] on input "Open Sans" at bounding box center [121, 29] width 40 height 8
click at [117, 74] on li "[PERSON_NAME]" at bounding box center [125, 74] width 48 height 9
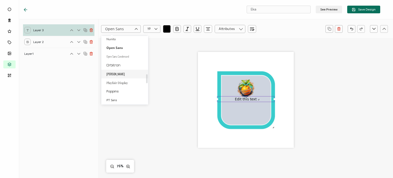
type input "[PERSON_NAME]"
click at [239, 100] on pre "Edit this text" at bounding box center [245, 98] width 17 height 5
click at [235, 99] on div "Edit this text" at bounding box center [246, 99] width 58 height 6
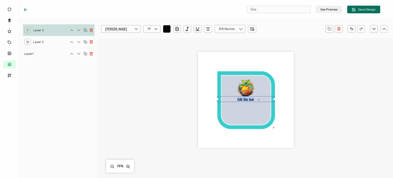
drag, startPoint x: 237, startPoint y: 100, endPoint x: 261, endPoint y: 100, distance: 24.3
click at [261, 100] on div "Edit this text" at bounding box center [246, 99] width 58 height 6
click at [308, 156] on div "2025 CodeComply Summit" at bounding box center [245, 106] width 221 height 136
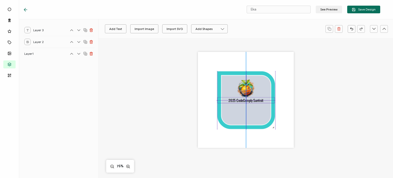
click at [255, 100] on pre "2025 CodeComply Summit" at bounding box center [245, 99] width 35 height 5
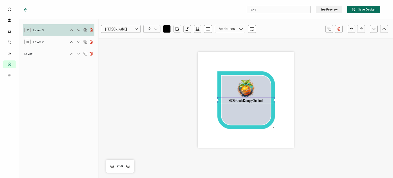
click at [340, 119] on div "2025 CodeComply Summit" at bounding box center [245, 106] width 221 height 136
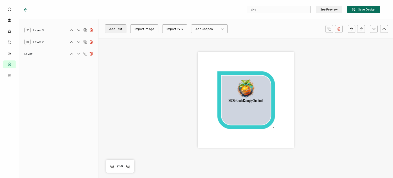
click at [113, 30] on button "Add Text" at bounding box center [115, 28] width 21 height 9
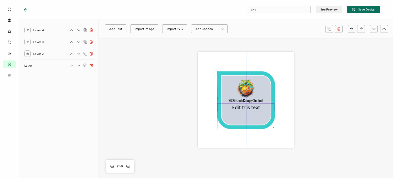
drag, startPoint x: 243, startPoint y: 102, endPoint x: 242, endPoint y: 110, distance: 7.7
click at [242, 110] on pre "Edit this text" at bounding box center [246, 107] width 28 height 7
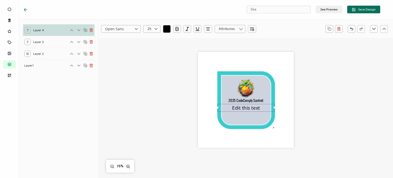
click at [242, 109] on pre "Edit this text" at bounding box center [246, 107] width 28 height 7
click at [232, 107] on pre "Edit this text" at bounding box center [246, 107] width 28 height 7
drag, startPoint x: 231, startPoint y: 107, endPoint x: 263, endPoint y: 111, distance: 32.2
click at [263, 111] on div "2025 CodeComply Summit Edit this text" at bounding box center [246, 100] width 96 height 96
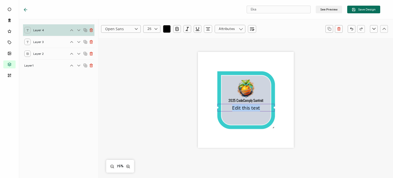
paste pre
click at [262, 108] on pre "Empowering Minds Part 1" at bounding box center [245, 107] width 57 height 7
click at [249, 113] on pre "Empowering Minds Part 1" at bounding box center [246, 111] width 43 height 14
drag, startPoint x: 223, startPoint y: 108, endPoint x: 259, endPoint y: 119, distance: 38.1
click at [259, 119] on div "2025 CodeComply Summit Empowering Minds Part 1" at bounding box center [246, 100] width 96 height 96
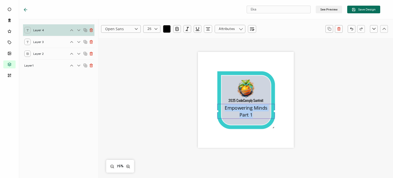
click at [167, 30] on icon "button" at bounding box center [166, 28] width 5 height 5
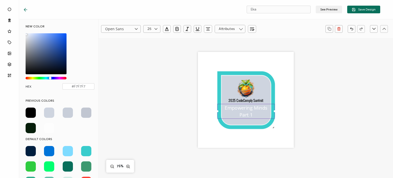
type input "#FFFFFF"
drag, startPoint x: 35, startPoint y: 38, endPoint x: 21, endPoint y: 32, distance: 14.3
click at [21, 32] on div "NEW COLOR #FFFFFF hex 255 r 255 g 255 b 1 a 220 h 0% s 100% l 1 a HEX #FFFFFF P…" at bounding box center [58, 98] width 79 height 159
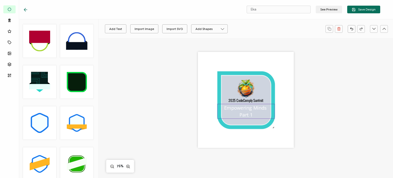
click at [244, 111] on pre "Empowering Minds Part 1" at bounding box center [246, 111] width 44 height 14
click at [138, 30] on icon at bounding box center [136, 29] width 6 height 8
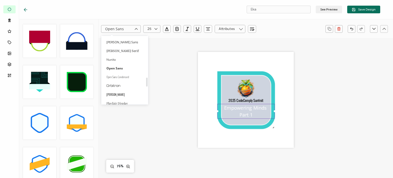
scroll to position [315, 0]
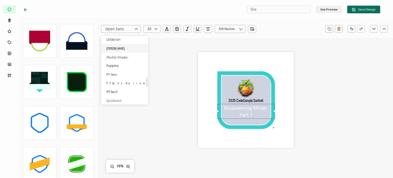
click at [114, 49] on span "[PERSON_NAME]" at bounding box center [115, 48] width 18 height 4
type input "[PERSON_NAME]"
click at [206, 28] on icon "button" at bounding box center [207, 28] width 5 height 5
click at [207, 53] on li at bounding box center [208, 51] width 12 height 8
click at [315, 148] on div "2025 CodeComply Summit Empowering Minds Part 1" at bounding box center [245, 106] width 221 height 136
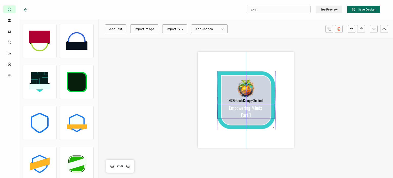
click at [245, 109] on pre "Empowering Minds Part 1" at bounding box center [246, 111] width 34 height 14
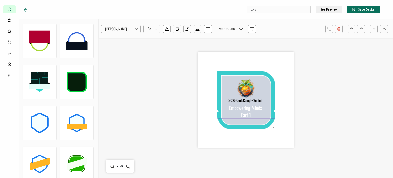
click at [314, 124] on div "2025 CodeComply Summit Empowering Minds Part 1" at bounding box center [245, 106] width 221 height 136
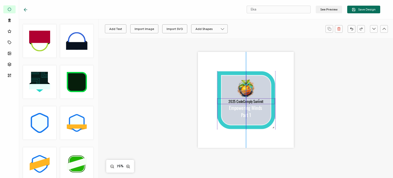
click at [234, 99] on pre "2025 CodeComply Summit" at bounding box center [245, 101] width 35 height 5
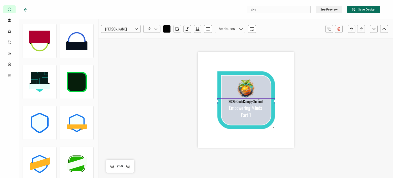
click at [171, 122] on div "2025 CodeComply Summit Empowering Minds Part 1" at bounding box center [245, 106] width 221 height 136
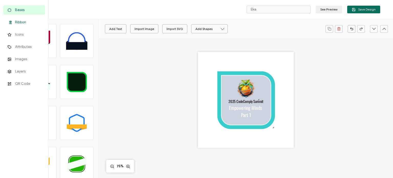
click at [10, 23] on icon at bounding box center [10, 22] width 6 height 4
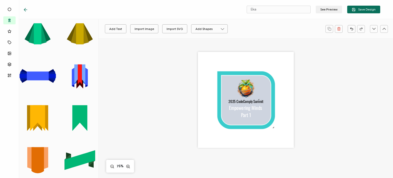
scroll to position [77, 0]
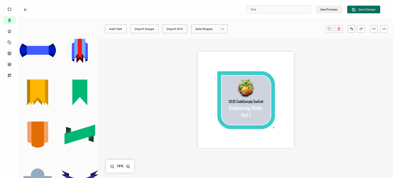
drag, startPoint x: 74, startPoint y: 133, endPoint x: 105, endPoint y: 142, distance: 32.5
click at [105, 142] on div "Bases Ribbon Icons Attributes Images Layers QR Code .uuid-813d5f2f-56df-4910-bf…" at bounding box center [196, 98] width 393 height 159
click at [81, 175] on icon at bounding box center [80, 178] width 28 height 9
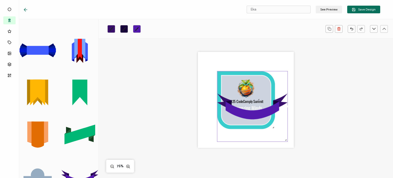
drag, startPoint x: 224, startPoint y: 79, endPoint x: 336, endPoint y: 169, distance: 144.4
click at [336, 169] on div "2025 CodeComply Summit Empowering Minds Part 1 .uuid-73073be7-54c3-4483-a76a-07…" at bounding box center [245, 106] width 221 height 136
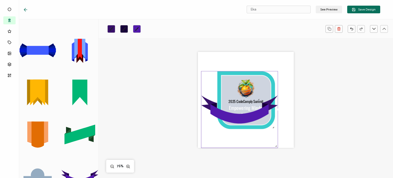
drag, startPoint x: 274, startPoint y: 118, endPoint x: 263, endPoint y: 139, distance: 24.6
click at [259, 142] on icon ".uuid-73073be7-54c3-4483-a76a-07a0dec4503d{}.uuid-fb452850-c10b-42f2-b7c1-a04e2…" at bounding box center [239, 109] width 77 height 77
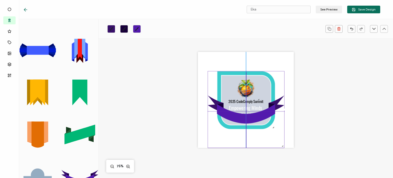
drag, startPoint x: 251, startPoint y: 117, endPoint x: 257, endPoint y: 118, distance: 6.3
click at [257, 118] on icon at bounding box center [246, 113] width 58 height 19
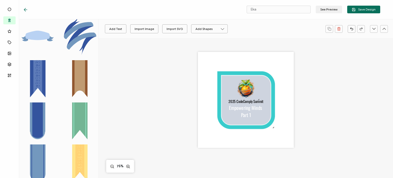
scroll to position [275, 0]
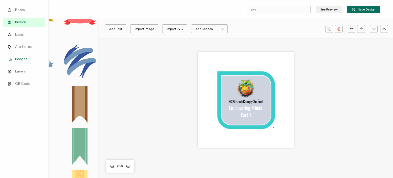
click at [18, 58] on span "Images" at bounding box center [21, 59] width 12 height 5
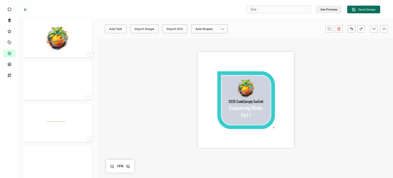
scroll to position [26, 0]
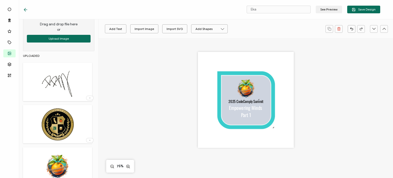
click at [56, 119] on img at bounding box center [57, 123] width 33 height 33
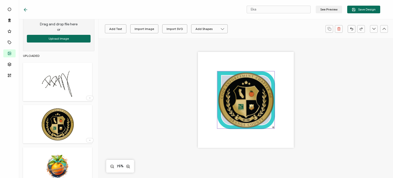
click at [264, 95] on img at bounding box center [245, 99] width 57 height 57
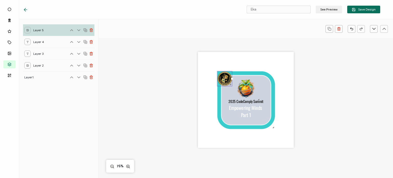
drag, startPoint x: 271, startPoint y: 128, endPoint x: 216, endPoint y: 69, distance: 80.9
click at [215, 67] on div "2025 CodeComply Summit Empowering Minds Part 1" at bounding box center [246, 100] width 96 height 96
drag, startPoint x: 230, startPoint y: 85, endPoint x: 224, endPoint y: 79, distance: 8.7
click at [224, 79] on div at bounding box center [224, 79] width 3 height 3
click at [170, 84] on div "2025 CodeComply Summit Empowering Minds Part 1" at bounding box center [245, 106] width 221 height 136
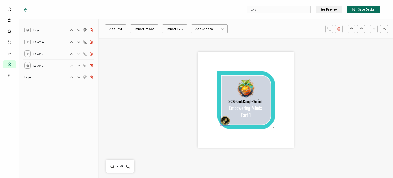
drag, startPoint x: 222, startPoint y: 76, endPoint x: 225, endPoint y: 121, distance: 44.6
click at [225, 121] on img at bounding box center [224, 120] width 9 height 9
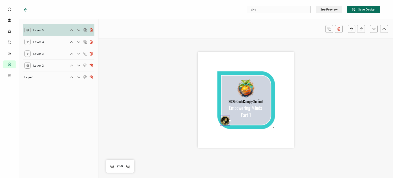
click at [177, 117] on div "2025 CodeComply Summit Empowering Minds Part 1" at bounding box center [245, 106] width 221 height 136
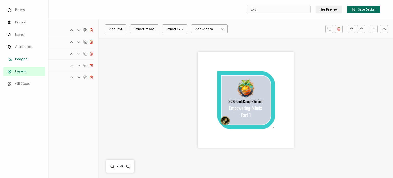
click at [15, 59] on link "Images" at bounding box center [24, 58] width 42 height 9
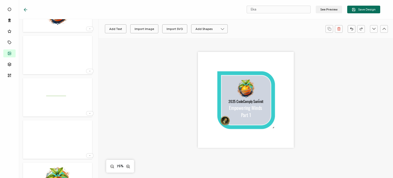
scroll to position [307, 0]
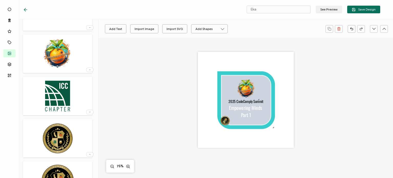
click at [55, 102] on img at bounding box center [58, 95] width 28 height 33
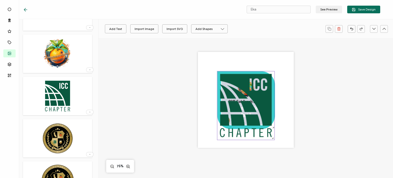
click at [242, 110] on img at bounding box center [245, 105] width 57 height 69
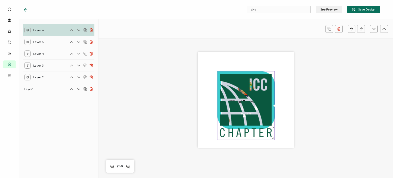
scroll to position [0, 0]
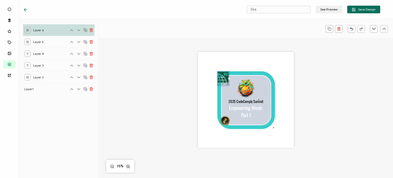
drag, startPoint x: 272, startPoint y: 138, endPoint x: 212, endPoint y: 69, distance: 91.4
click at [212, 69] on div "2025 CodeComply Summit Empowering Minds Part 1" at bounding box center [246, 100] width 96 height 96
drag, startPoint x: 227, startPoint y: 85, endPoint x: 220, endPoint y: 78, distance: 10.7
click at [220, 78] on div at bounding box center [221, 76] width 3 height 3
drag, startPoint x: 218, startPoint y: 75, endPoint x: 270, endPoint y: 132, distance: 77.5
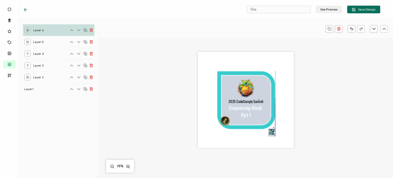
click at [270, 132] on img at bounding box center [272, 132] width 6 height 7
click at [244, 135] on div "2025 CodeComply Summit Empowering Minds Part 1" at bounding box center [246, 100] width 96 height 96
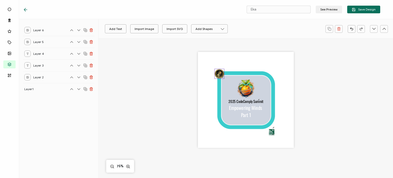
drag, startPoint x: 225, startPoint y: 121, endPoint x: 220, endPoint y: 74, distance: 47.2
click at [220, 74] on img at bounding box center [219, 73] width 9 height 9
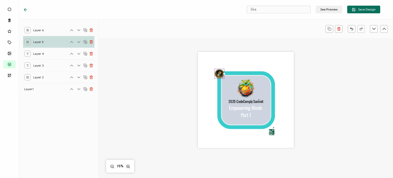
click at [188, 99] on div "2025 CodeComply Summit Empowering Minds Part 1" at bounding box center [245, 106] width 221 height 136
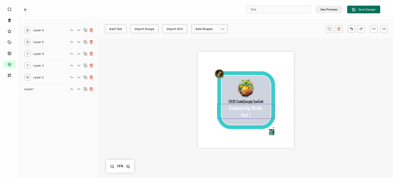
click at [239, 106] on pre "Empowering Minds Part 1" at bounding box center [246, 111] width 34 height 14
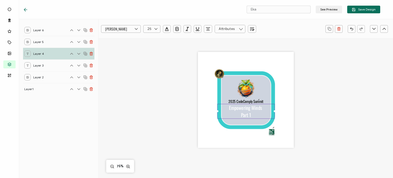
click at [239, 106] on pre "Empowering Minds Part 1" at bounding box center [246, 111] width 34 height 14
click at [238, 106] on pre "Empowering Minds Part 1" at bounding box center [246, 111] width 34 height 14
drag, startPoint x: 250, startPoint y: 115, endPoint x: 227, endPoint y: 103, distance: 25.8
click at [227, 103] on div "2025 CodeComply Summit Empowering Minds Part 1" at bounding box center [246, 100] width 96 height 96
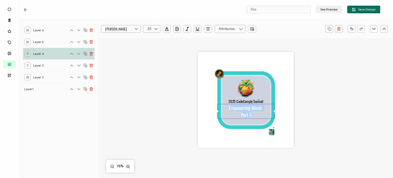
copy pre "Empowering Minds Part 1"
click at [259, 9] on input "Eka" at bounding box center [279, 10] width 64 height 8
drag, startPoint x: 263, startPoint y: 9, endPoint x: 237, endPoint y: 8, distance: 26.1
click at [237, 8] on div "Eka See Preview Save Design" at bounding box center [201, 9] width 383 height 19
paste input "mpowering Minds Part 1"
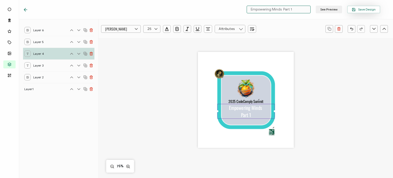
type input "Empowering Minds Part 1"
click at [360, 8] on span "Save Design" at bounding box center [364, 10] width 24 height 4
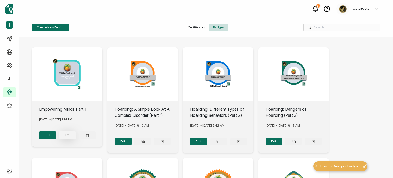
click at [68, 136] on line at bounding box center [68, 136] width 1 height 0
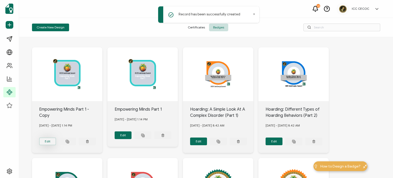
click at [51, 141] on button "Edit" at bounding box center [47, 141] width 17 height 8
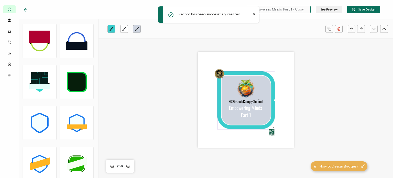
click at [289, 9] on input "Empowering Minds Part 1 - Copy" at bounding box center [279, 10] width 64 height 8
drag, startPoint x: 292, startPoint y: 11, endPoint x: 313, endPoint y: 13, distance: 20.8
click at [313, 13] on div "Empowering Minds Part 1 - Copy See Preview Save Design" at bounding box center [312, 10] width 136 height 8
type input "Empowering Minds Part 2"
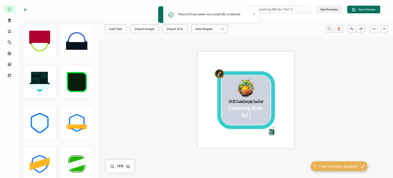
click at [318, 52] on div "2025 CodeComply Summit Empowering Minds Part 1" at bounding box center [245, 106] width 221 height 136
click at [248, 74] on icon at bounding box center [246, 100] width 58 height 58
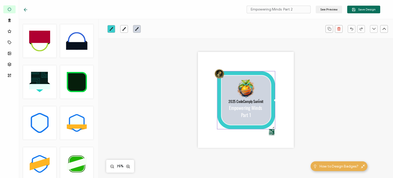
click at [111, 29] on icon "brush" at bounding box center [112, 29] width 4 height 4
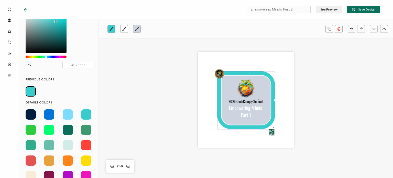
scroll to position [51, 0]
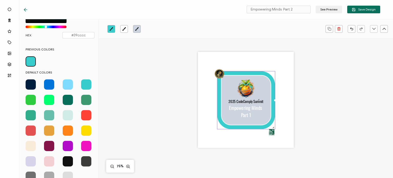
click at [66, 132] on span at bounding box center [68, 130] width 10 height 10
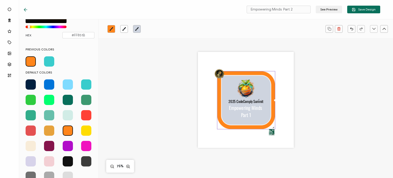
click at [31, 129] on span at bounding box center [31, 130] width 10 height 10
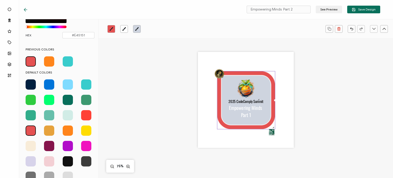
click at [64, 132] on span at bounding box center [68, 130] width 10 height 10
type input "#FF851B"
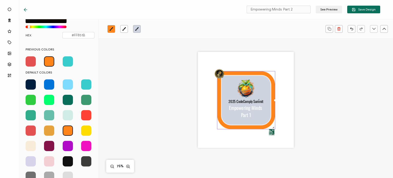
click at [123, 124] on div "2025 CodeComply Summit Empowering Minds Part 1 75%" at bounding box center [246, 129] width 294 height 182
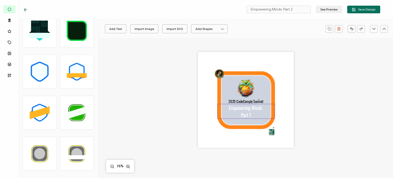
click at [250, 115] on div "Empowering Minds Part 1" at bounding box center [246, 111] width 58 height 15
click at [248, 114] on pre "Empowering Minds Part 1" at bounding box center [246, 111] width 34 height 14
drag, startPoint x: 249, startPoint y: 115, endPoint x: 252, endPoint y: 116, distance: 3.3
click at [252, 116] on div "Empowering Minds Part 1" at bounding box center [246, 111] width 58 height 15
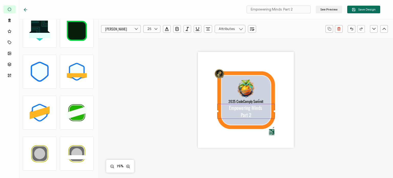
click at [310, 105] on div "2025 CodeComply Summit Empowering Minds Part 2" at bounding box center [245, 106] width 221 height 136
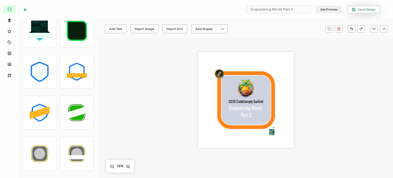
click at [365, 9] on span "Save Design" at bounding box center [364, 10] width 24 height 4
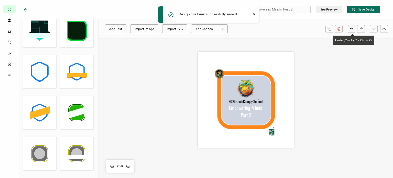
click at [319, 97] on div "2025 CodeComply Summit Empowering Minds Part 2" at bounding box center [245, 106] width 221 height 136
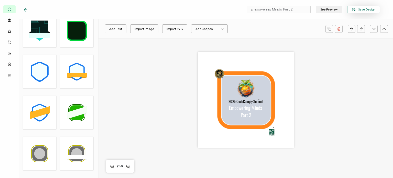
click at [352, 11] on button "Save Design" at bounding box center [363, 10] width 33 height 8
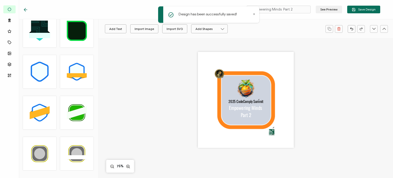
click at [27, 10] on icon at bounding box center [25, 10] width 3 height 0
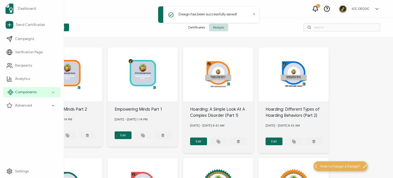
click at [36, 93] on span "Components" at bounding box center [25, 92] width 21 height 5
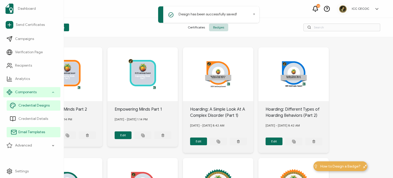
click at [40, 135] on link "Email Templates" at bounding box center [34, 132] width 54 height 10
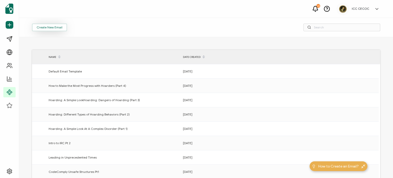
click at [44, 30] on button "Create New Email" at bounding box center [49, 28] width 35 height 8
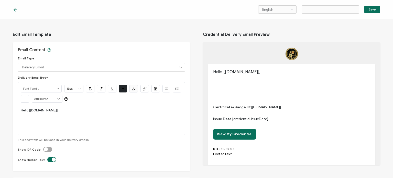
click at [44, 118] on div "Hello [[DOMAIN_NAME]]," at bounding box center [101, 119] width 161 height 31
type input "Email Template 26"
click at [58, 109] on p "Hello [[DOMAIN_NAME]]," at bounding box center [101, 110] width 161 height 5
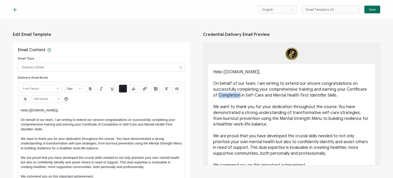
drag, startPoint x: 238, startPoint y: 96, endPoint x: 218, endPoint y: 95, distance: 20.0
click at [218, 95] on p "On behalf of our team, I am writing to extend our sincere congratulations on su…" at bounding box center [291, 89] width 157 height 17
drag, startPoint x: 104, startPoint y: 125, endPoint x: 118, endPoint y: 126, distance: 13.9
click at [118, 126] on p "On behalf of our team, I am writing to extend our sincere congratulations on su…" at bounding box center [101, 124] width 161 height 14
drag, startPoint x: 124, startPoint y: 124, endPoint x: 42, endPoint y: 130, distance: 82.1
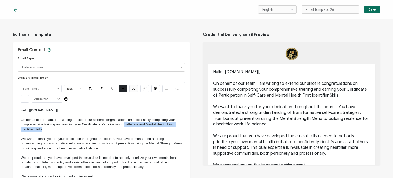
click at [42, 130] on p "On behalf of our team, I am writing to extend our sincere congratulations on su…" at bounding box center [101, 124] width 161 height 14
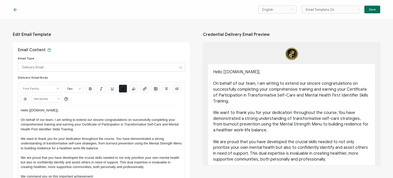
scroll to position [26, 0]
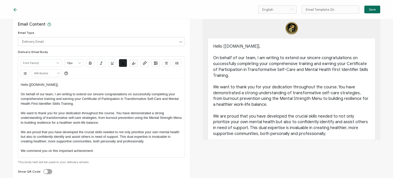
click at [56, 99] on p "On behalf of our team, I am writing to extend our sincere congratulations on su…" at bounding box center [101, 99] width 161 height 14
click at [105, 104] on p "On behalf of our team, I am writing to extend our sincere congratulations on su…" at bounding box center [101, 99] width 161 height 14
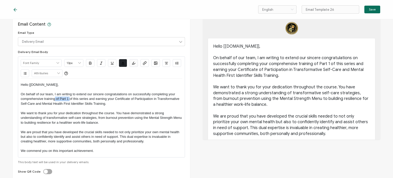
drag, startPoint x: 69, startPoint y: 99, endPoint x: 55, endPoint y: 97, distance: 14.1
click at [55, 97] on p "On behalf of our team, I am writing to extend our sincere congratulations on su…" at bounding box center [101, 99] width 161 height 14
click at [106, 105] on p "On behalf of our team, I am writing to extend our sincere congratulations on su…" at bounding box center [101, 99] width 161 height 14
click at [90, 105] on p "On behalf of our team, I am writing to extend our sincere congratulations on su…" at bounding box center [101, 99] width 161 height 14
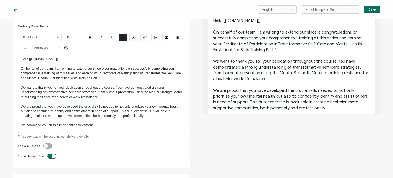
scroll to position [102, 0]
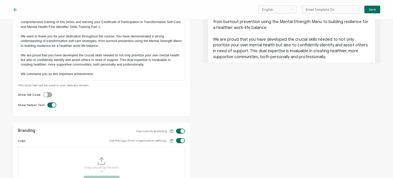
click at [43, 92] on label at bounding box center [43, 92] width 0 height 0
click at [48, 95] on input "checkbox" at bounding box center [48, 94] width 3 height 3
checkbox input "true"
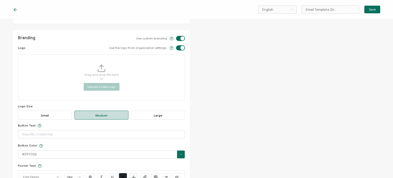
scroll to position [205, 0]
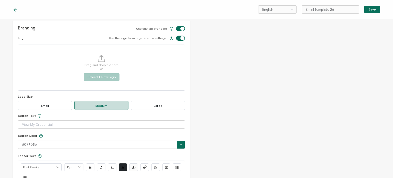
click at [146, 104] on span "Large" at bounding box center [158, 105] width 54 height 9
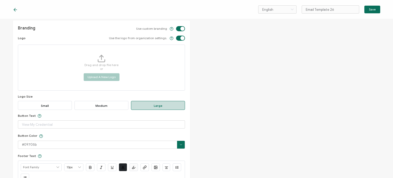
scroll to position [281, 0]
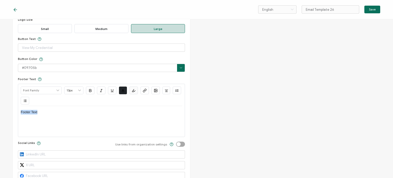
drag, startPoint x: 50, startPoint y: 111, endPoint x: 10, endPoint y: 112, distance: 40.2
click at [10, 112] on div "Edit Email Template Email Content Email Type Delivery Email Delivery Email Expi…" at bounding box center [196, 98] width 393 height 159
click at [176, 141] on label at bounding box center [176, 141] width 0 height 0
click at [180, 144] on input "checkbox" at bounding box center [181, 144] width 3 height 3
checkbox input "true"
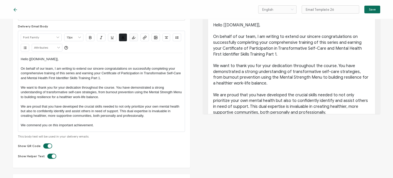
scroll to position [0, 0]
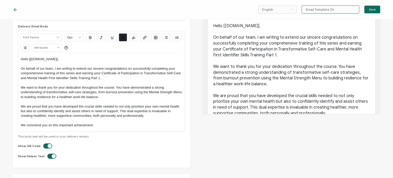
drag, startPoint x: 330, startPoint y: 10, endPoint x: 305, endPoint y: 8, distance: 24.4
click at [305, 8] on input "Email Template 26" at bounding box center [331, 9] width 58 height 8
paste input "powering Minds Part 1: Transformative Self-Care and Mental Health First Identif…"
drag, startPoint x: 356, startPoint y: 8, endPoint x: 291, endPoint y: 7, distance: 65.5
click at [291, 7] on div "English Bahasa indonesia Deutsch English Español Français Italiano Magyar Portu…" at bounding box center [319, 9] width 122 height 8
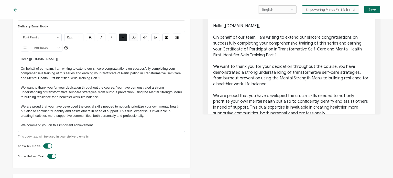
click at [327, 8] on input "Empowering Minds Part 1: Transformative Self-Care and Mental Health First Ident…" at bounding box center [331, 9] width 58 height 8
drag, startPoint x: 345, startPoint y: 12, endPoint x: 359, endPoint y: 12, distance: 14.1
click at [359, 12] on input "Empowering Minds Part 1: Transformative Self-Care and Mental Health First Ident…" at bounding box center [331, 9] width 58 height 8
type input "Empowering Minds Part 1: Transformative Self-Care and Mental Health First Ident…"
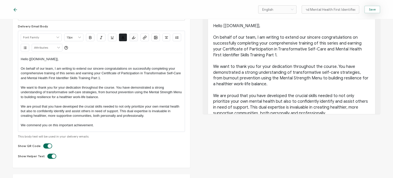
click at [375, 12] on button "Save" at bounding box center [372, 10] width 16 height 8
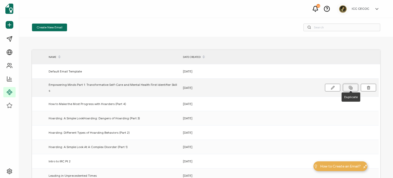
click at [351, 86] on icon at bounding box center [351, 88] width 4 height 4
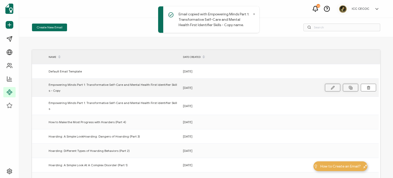
click at [332, 86] on icon at bounding box center [333, 88] width 4 height 4
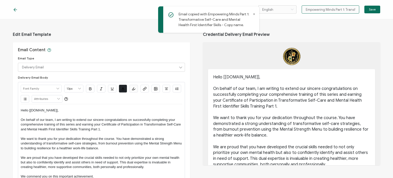
click at [343, 10] on input "Empowering Minds Part 1: Transformative Self-Care and Mental Health First Ident…" at bounding box center [331, 9] width 58 height 8
type input "Empowering Minds Part 2: Transformative Self-Care and Mental Health First Ident…"
click at [111, 51] on div "Email Content Email Type Delivery Email Delivery Email Expiration Email Update …" at bounding box center [101, 130] width 177 height 177
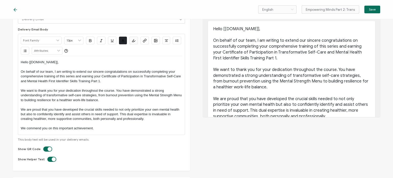
scroll to position [51, 0]
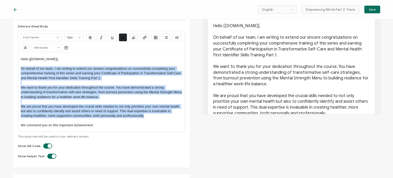
drag, startPoint x: 21, startPoint y: 68, endPoint x: 156, endPoint y: 116, distance: 142.7
click at [157, 116] on div "Hello [[DOMAIN_NAME]], On behalf of our team, I am writing to extend our sincer…" at bounding box center [101, 92] width 161 height 79
paste div
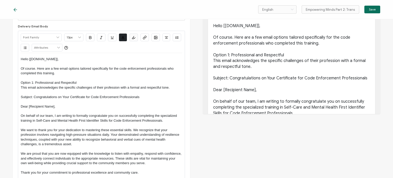
scroll to position [0, 0]
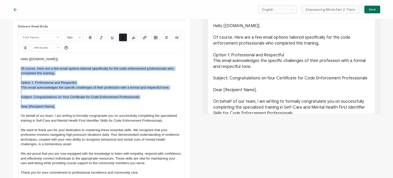
drag, startPoint x: 55, startPoint y: 105, endPoint x: 20, endPoint y: 68, distance: 51.4
click at [20, 68] on div "Alright Sans [PERSON_NAME] Archivo Black Arial Arimo Blinker Caveat Charm Charm…" at bounding box center [101, 110] width 167 height 158
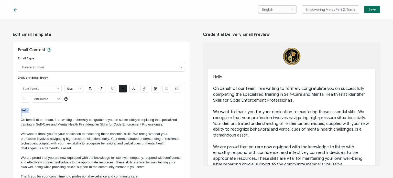
drag, startPoint x: 21, startPoint y: 119, endPoint x: 18, endPoint y: 111, distance: 8.3
click at [18, 111] on div "Alright Sans [PERSON_NAME] Archivo Black Arial Arimo Blinker Caveat Charm Charm…" at bounding box center [101, 137] width 167 height 111
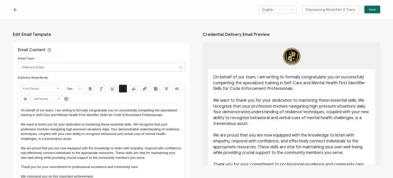
click at [162, 115] on p "On behalf of our team, I am writing to formally congratulate you on successfull…" at bounding box center [101, 112] width 161 height 9
click at [153, 69] on input "Delivery Email" at bounding box center [101, 67] width 167 height 9
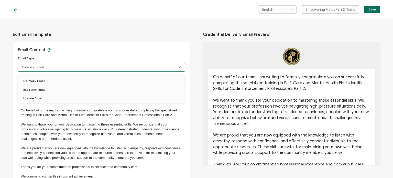
click at [153, 69] on input "Delivery Email" at bounding box center [101, 67] width 167 height 9
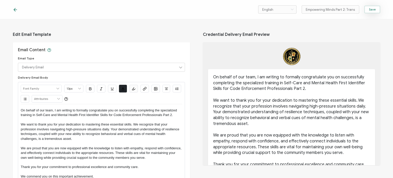
click at [373, 13] on button "Save" at bounding box center [372, 10] width 16 height 8
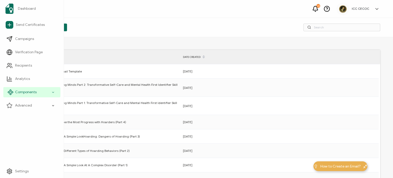
click at [14, 93] on div "Components" at bounding box center [31, 92] width 57 height 10
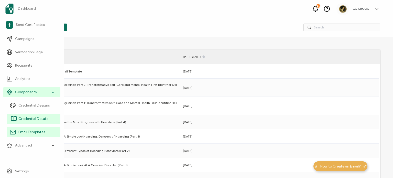
click at [25, 119] on span "Credential Details" at bounding box center [33, 118] width 30 height 5
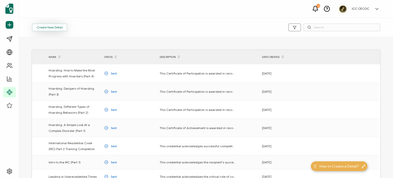
click at [50, 28] on button "Create New Detail" at bounding box center [49, 28] width 35 height 8
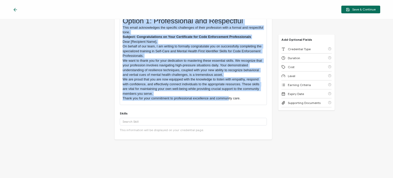
scroll to position [108, 0]
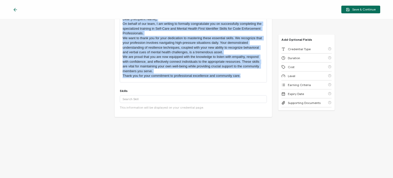
drag, startPoint x: 122, startPoint y: 94, endPoint x: 252, endPoint y: 91, distance: 130.0
click at [257, 94] on div "Credential Title ISSUER Issuer Name Credential Description Alright Sans [PERSON…" at bounding box center [193, 21] width 157 height 191
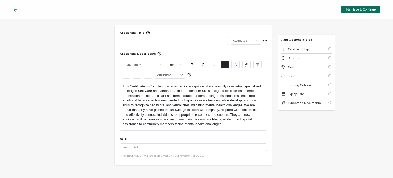
scroll to position [6, 0]
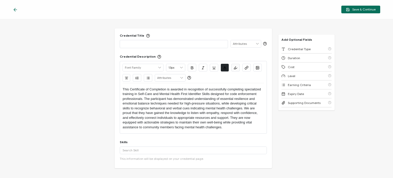
paste div
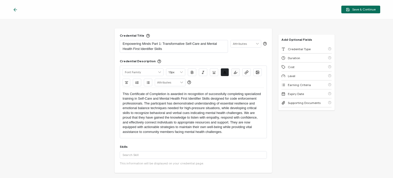
scroll to position [0, 0]
click at [158, 43] on p "Empowering Minds Part 1: Transformative Self-Care and Mental Health First Ident…" at bounding box center [174, 46] width 102 height 10
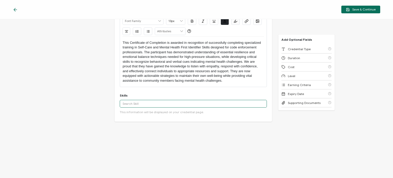
click at [190, 101] on input "text" at bounding box center [193, 104] width 147 height 8
click at [190, 102] on input "text" at bounding box center [193, 104] width 147 height 8
click at [159, 111] on div "Code Enforcement" at bounding box center [193, 112] width 147 height 9
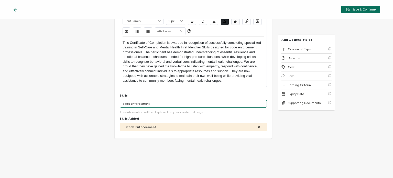
drag, startPoint x: 160, startPoint y: 105, endPoint x: 106, endPoint y: 99, distance: 54.6
click at [106, 99] on div "Credential Title Empowering Minds Part 2: Transformative Self-Care and Mental H…" at bounding box center [196, 98] width 393 height 159
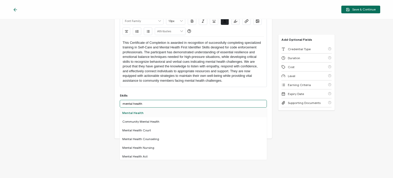
type input "mental health"
click at [127, 113] on div "Mental Health" at bounding box center [193, 112] width 147 height 9
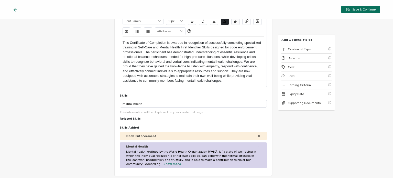
scroll to position [83, 0]
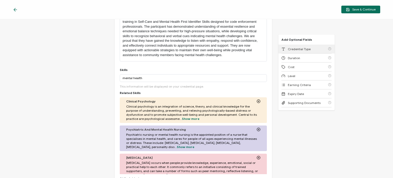
click at [285, 51] on div "Credential Type" at bounding box center [306, 49] width 50 height 9
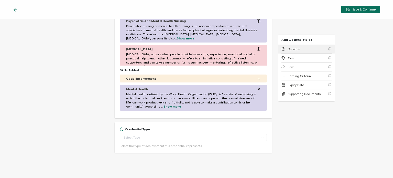
scroll to position [196, 0]
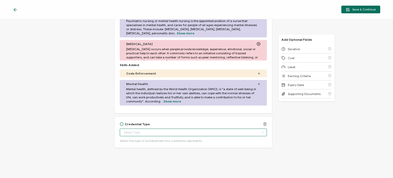
click at [162, 132] on input "text" at bounding box center [193, 132] width 147 height 8
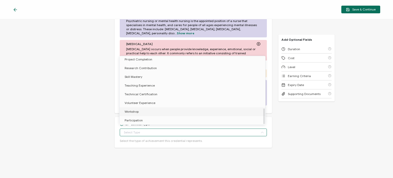
scroll to position [222, 0]
click at [173, 111] on li "Workshop" at bounding box center [192, 111] width 147 height 9
type input "Workshop"
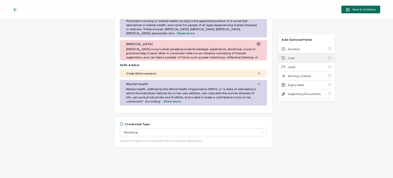
click at [289, 60] on div "Cost" at bounding box center [306, 57] width 50 height 9
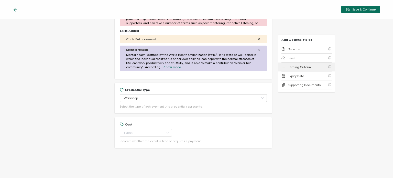
scroll to position [231, 0]
click at [150, 133] on input "text" at bounding box center [146, 132] width 52 height 8
click at [130, 155] on span "Paid" at bounding box center [128, 153] width 6 height 4
type input "Paid"
click at [292, 50] on span "Duration" at bounding box center [294, 49] width 12 height 4
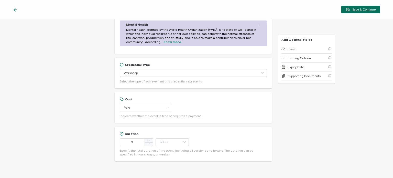
scroll to position [270, 0]
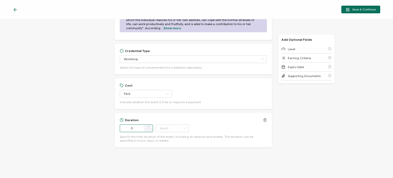
drag, startPoint x: 135, startPoint y: 127, endPoint x: 116, endPoint y: 126, distance: 19.5
click at [116, 126] on div "Duration 0 Hour Day Week Month Year Minute Specify the total duration of the ev…" at bounding box center [193, 130] width 157 height 35
type input "90"
click at [168, 128] on input "text" at bounding box center [172, 128] width 33 height 8
click at [167, 114] on span "Minute" at bounding box center [165, 114] width 10 height 4
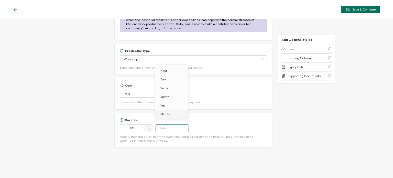
type input "Minute"
click at [291, 50] on span "Level" at bounding box center [291, 49] width 7 height 4
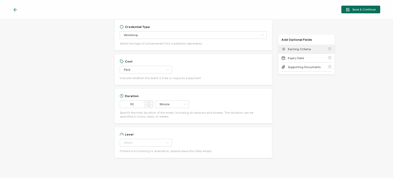
scroll to position [304, 0]
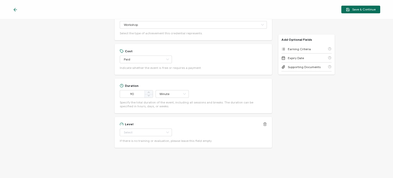
click at [148, 137] on div "Level Beginner Intermediate Advanced Experienced Professional If there is no tr…" at bounding box center [193, 132] width 147 height 20
click at [149, 134] on input "text" at bounding box center [146, 132] width 52 height 8
click at [139, 121] on li "Professional" at bounding box center [142, 118] width 47 height 9
type input "Professional"
click at [289, 135] on div "Credential Title Empowering Minds Part 2: Transformative Self-Care and Mental H…" at bounding box center [196, 98] width 393 height 159
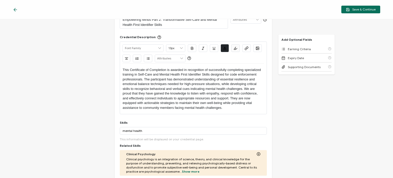
scroll to position [23, 0]
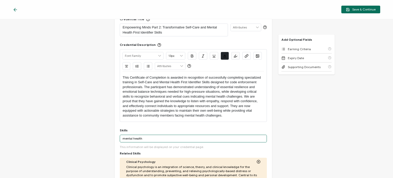
drag, startPoint x: 146, startPoint y: 138, endPoint x: 115, endPoint y: 138, distance: 30.5
click at [115, 138] on div "Credential Title Empowering Minds Part 2: Transformative Self-Care and Mental H…" at bounding box center [193, 149] width 157 height 275
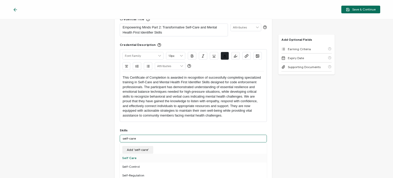
type input "self-care"
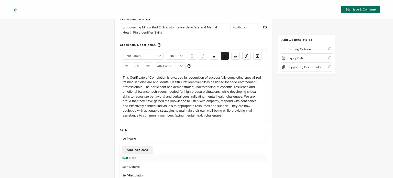
click at [132, 156] on div "Self Care" at bounding box center [193, 158] width 147 height 9
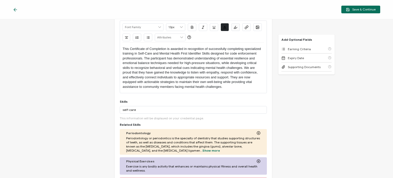
scroll to position [0, 0]
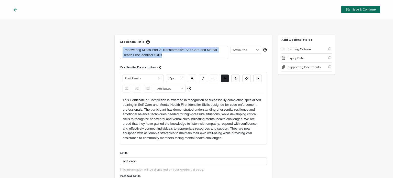
drag, startPoint x: 165, startPoint y: 56, endPoint x: 119, endPoint y: 49, distance: 46.9
copy p "Empowering Minds Part 2: Transformative Self-Care and Mental Health First Ident…"
click at [357, 10] on span "Save & Continue" at bounding box center [361, 10] width 30 height 4
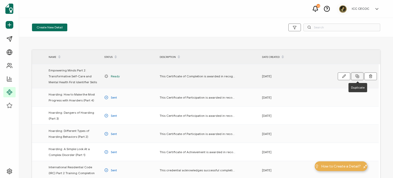
click at [356, 76] on icon at bounding box center [357, 75] width 2 height 2
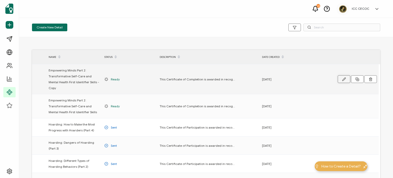
click at [343, 77] on icon "button" at bounding box center [344, 79] width 4 height 4
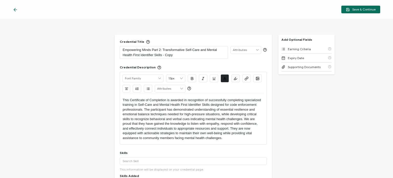
drag, startPoint x: 148, startPoint y: 50, endPoint x: 141, endPoint y: 48, distance: 8.1
click at [141, 48] on p "Empowering Minds Part 2: Transformative Self-Care and Mental Health First Ident…" at bounding box center [174, 52] width 102 height 10
click at [158, 49] on p "Empowering Minds Part 2: Transformative Self-Care and Mental Health First Ident…" at bounding box center [174, 52] width 102 height 10
drag, startPoint x: 162, startPoint y: 54, endPoint x: 180, endPoint y: 56, distance: 17.5
click at [180, 56] on p "Empowering Minds Part 1: Transformative Self-Care and Mental Health First Ident…" at bounding box center [174, 52] width 102 height 10
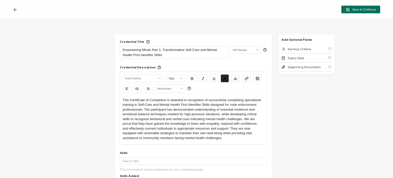
click at [216, 125] on p "This Certificate of Completion is awarded in recognition of successfully comple…" at bounding box center [193, 119] width 141 height 42
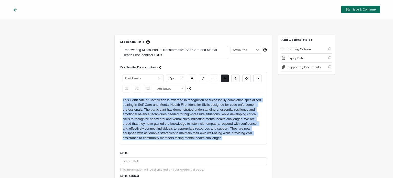
drag, startPoint x: 222, startPoint y: 139, endPoint x: 112, endPoint y: 95, distance: 119.0
click at [112, 95] on div "Credential Title Empowering Minds Part 1: Transformative Self-Care and Mental H…" at bounding box center [196, 98] width 393 height 159
paste div
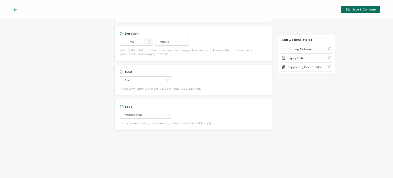
scroll to position [230, 0]
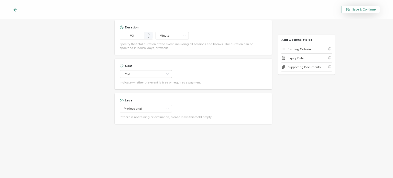
click at [363, 9] on span "Save & Continue" at bounding box center [361, 10] width 30 height 4
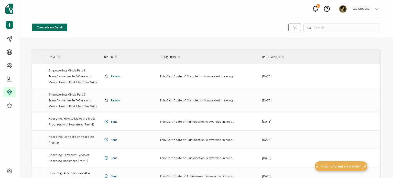
click at [109, 28] on div "Create New Detail" at bounding box center [90, 28] width 116 height 8
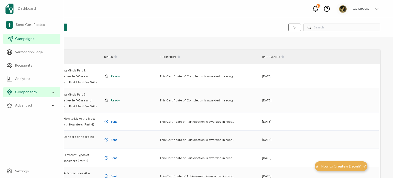
click at [20, 38] on span "Campaigns" at bounding box center [24, 38] width 19 height 5
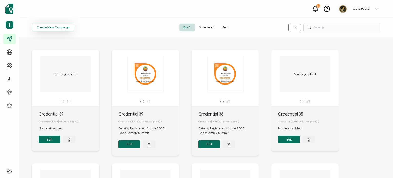
click at [60, 28] on span "Create New Campaign" at bounding box center [53, 27] width 33 height 3
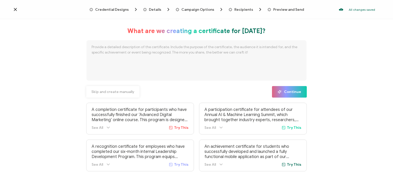
click at [113, 91] on span "Skip and create manually" at bounding box center [112, 92] width 43 height 4
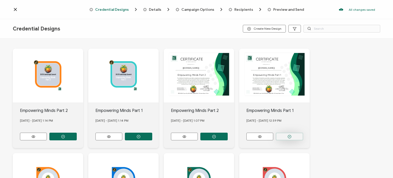
click at [65, 136] on icon "button" at bounding box center [63, 137] width 4 height 4
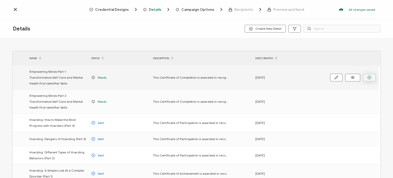
click at [365, 80] on button "button" at bounding box center [369, 78] width 13 height 8
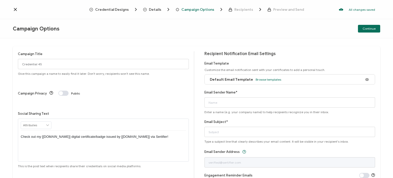
click at [116, 8] on span "Credential Designs" at bounding box center [112, 10] width 34 height 4
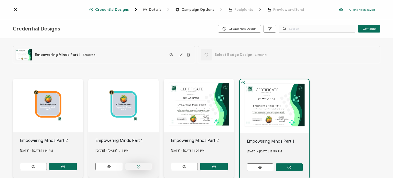
click at [65, 165] on icon "button" at bounding box center [63, 167] width 4 height 4
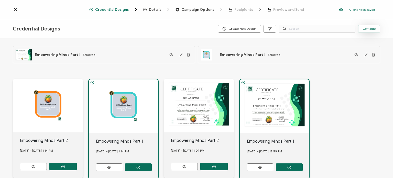
click at [364, 28] on span "Continue" at bounding box center [369, 28] width 13 height 3
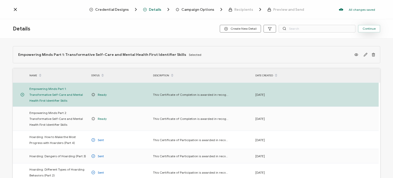
click at [364, 28] on span "Continue" at bounding box center [369, 28] width 13 height 3
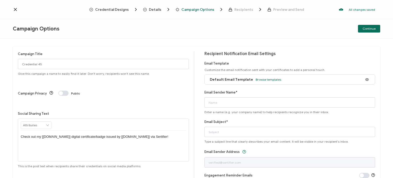
click at [239, 80] on span "Default Email Template" at bounding box center [231, 79] width 43 height 4
click at [268, 81] on span "Browse templates" at bounding box center [269, 80] width 26 height 4
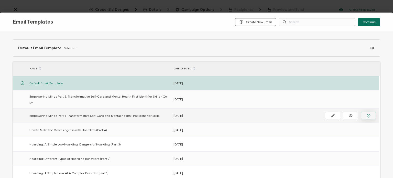
click at [367, 114] on icon "button" at bounding box center [369, 116] width 4 height 4
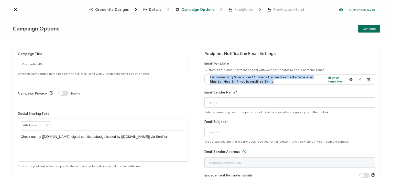
drag, startPoint x: 256, startPoint y: 81, endPoint x: 204, endPoint y: 73, distance: 53.2
click at [204, 73] on div "Email Template Customize the email notification sent with your certificates to …" at bounding box center [289, 72] width 171 height 23
copy div "Empowering Minds Part 1: Transformative Self-Care and Mental Health First Ident…"
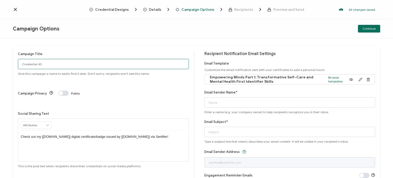
click at [66, 65] on input "Credential 45" at bounding box center [103, 64] width 171 height 10
drag, startPoint x: 64, startPoint y: 64, endPoint x: 5, endPoint y: 59, distance: 59.4
click at [5, 59] on div "Campaign Title Credential 45 Give this campaign a name to easily find it later.…" at bounding box center [196, 107] width 393 height 139
paste input "Empowering Minds Part 1: Transformative Self-Care and Mental Health First Ident…"
type input "Empowering Minds Part 1: Transformative Self-Care and Mental Health First Ident…"
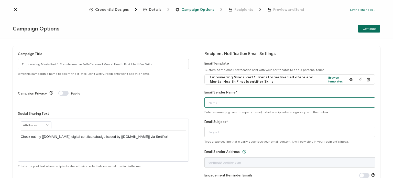
click at [213, 102] on input "Email Sender Name*" at bounding box center [289, 102] width 171 height 10
type input "ICC CECOC"
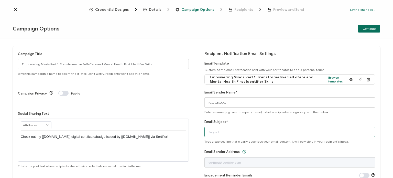
click at [216, 133] on input "Email Subject*" at bounding box center [289, 132] width 171 height 10
paste input "Empowering Minds Part 1: Transformative Self-Care and Mental Health First Ident…"
click at [261, 132] on input "Certificate: Empowering Minds Part 1: Transformative Self-Care and Mental Healt…" at bounding box center [289, 132] width 171 height 10
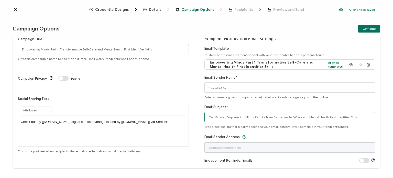
scroll to position [23, 0]
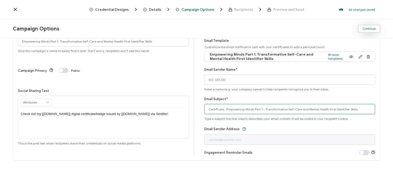
type input "Certificate: Empowering Minds Part 1 - Transformative Self-Care and Mental Heal…"
click at [369, 31] on button "Continue" at bounding box center [369, 29] width 22 height 8
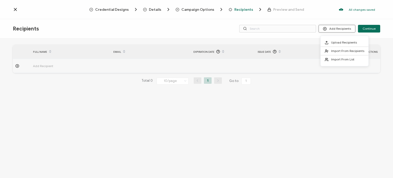
click at [340, 29] on button "Add Recipients" at bounding box center [337, 29] width 37 height 8
click at [335, 29] on button "Add Recipients" at bounding box center [337, 29] width 37 height 8
click at [338, 42] on span "Upload Recipients" at bounding box center [344, 42] width 26 height 4
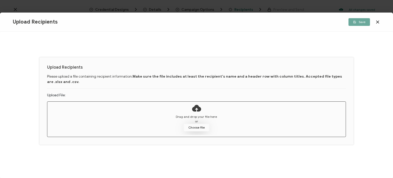
click at [199, 125] on button "Choose file" at bounding box center [197, 128] width 26 height 8
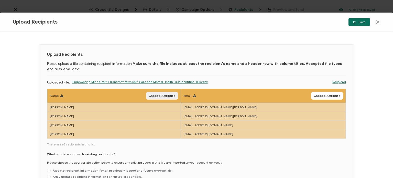
click at [176, 95] on span "Choose Attribute" at bounding box center [162, 95] width 27 height 3
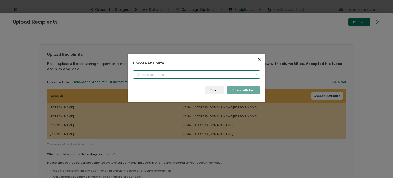
click at [182, 75] on input "dialog" at bounding box center [196, 74] width 127 height 8
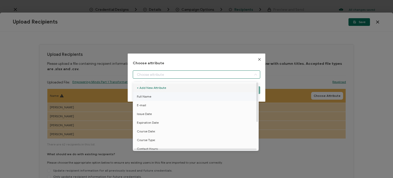
click at [169, 97] on li "Full Name" at bounding box center [196, 96] width 129 height 9
type input "Full Name"
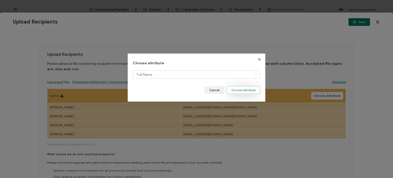
click at [237, 91] on button "Choose Attribute" at bounding box center [244, 90] width 34 height 8
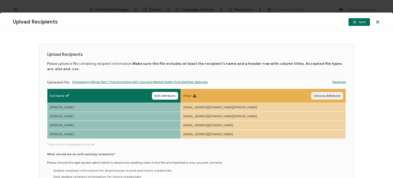
click at [327, 95] on span "Choose Attribute" at bounding box center [327, 95] width 27 height 3
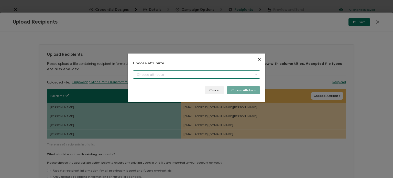
click at [201, 75] on input "dialog" at bounding box center [196, 74] width 127 height 8
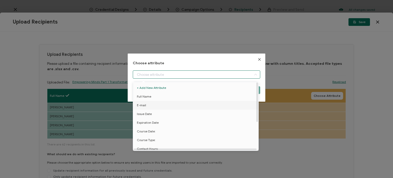
click at [187, 105] on li "E-mail" at bounding box center [196, 105] width 129 height 9
type input "E-mail"
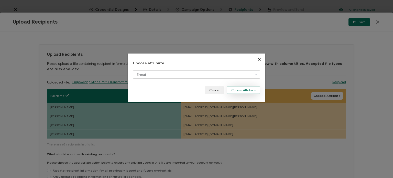
click at [243, 91] on button "Choose Attribute" at bounding box center [244, 90] width 34 height 8
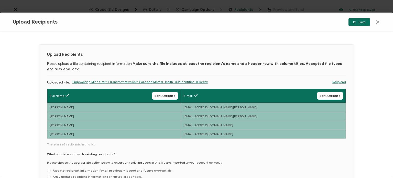
scroll to position [42, 0]
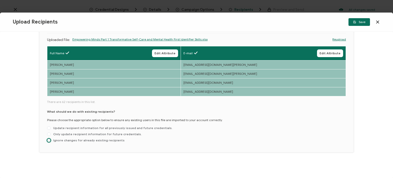
click at [49, 140] on span at bounding box center [49, 140] width 4 height 4
click at [49, 140] on input "Ignore changes for already existing recipients" at bounding box center [49, 140] width 4 height 4
radio input "true"
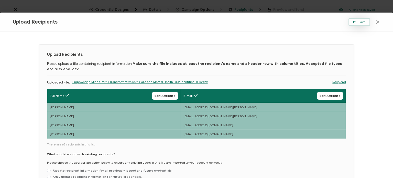
click at [359, 24] on button "Save" at bounding box center [358, 22] width 21 height 8
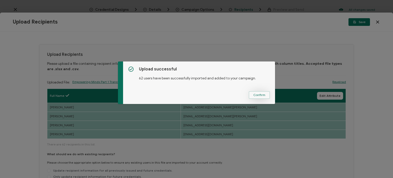
click at [258, 94] on span "Confirm" at bounding box center [259, 94] width 12 height 3
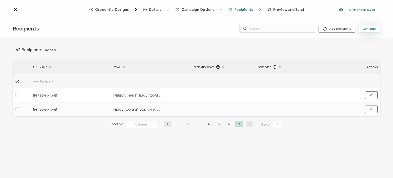
click at [371, 28] on span "Continue" at bounding box center [369, 28] width 13 height 3
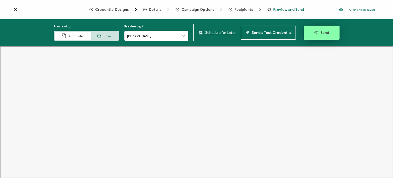
click at [310, 36] on button "Send" at bounding box center [322, 33] width 36 height 14
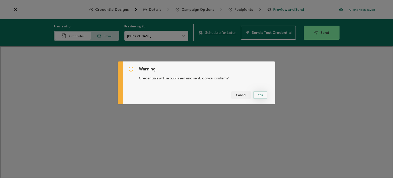
click at [260, 95] on button "Yes" at bounding box center [260, 95] width 14 height 8
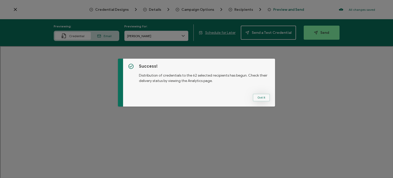
click at [265, 96] on button "Got It" at bounding box center [261, 98] width 17 height 8
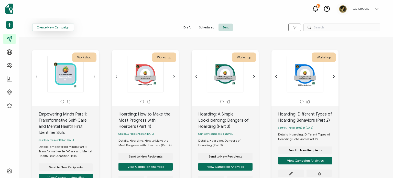
click at [47, 28] on span "Create New Campaign" at bounding box center [53, 27] width 33 height 3
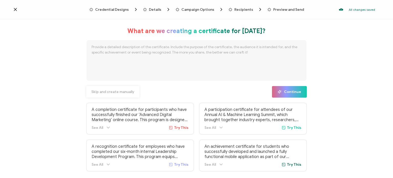
click at [113, 92] on span "Skip and create manually" at bounding box center [112, 92] width 43 height 4
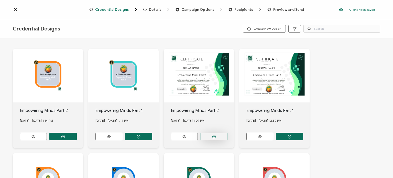
click at [65, 136] on icon "button" at bounding box center [63, 137] width 4 height 4
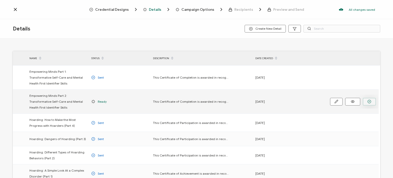
click at [366, 103] on button "button" at bounding box center [369, 102] width 13 height 8
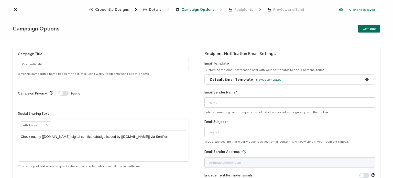
click at [269, 79] on span "Browse templates" at bounding box center [269, 80] width 26 height 4
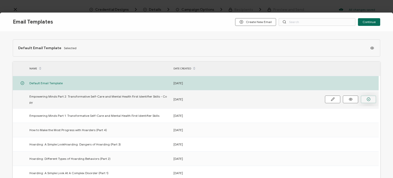
click at [364, 95] on button "button" at bounding box center [368, 99] width 15 height 8
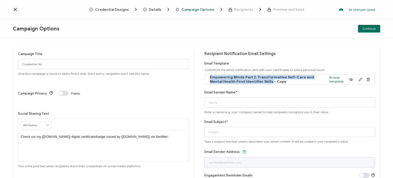
drag, startPoint x: 255, startPoint y: 82, endPoint x: 209, endPoint y: 77, distance: 46.6
click at [209, 77] on div "Empowering Minds Part 2: Transformative Self-Care and Mental Health First Ident…" at bounding box center [276, 80] width 139 height 12
copy span "Empowering Minds Part 2: Transformative Self-Care and Mental Health First Ident…"
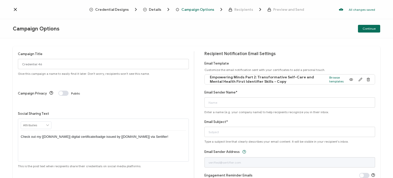
click at [255, 81] on span "Empowering Minds Part 2: Transformative Self-Care and Mental Health First Ident…" at bounding box center [268, 79] width 117 height 9
drag, startPoint x: 256, startPoint y: 82, endPoint x: 276, endPoint y: 84, distance: 20.1
click at [276, 84] on div "Empowering Minds Part 2: Transformative Self-Care and Mental Health First Ident…" at bounding box center [276, 80] width 139 height 12
click at [87, 62] on input "Credential 46" at bounding box center [103, 64] width 171 height 10
drag, startPoint x: 65, startPoint y: 62, endPoint x: 16, endPoint y: 63, distance: 48.6
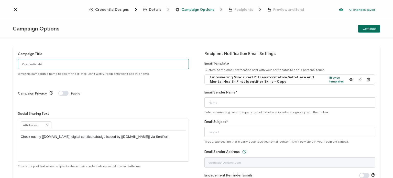
click at [16, 63] on div "Campaign Title Credential 46 Give this campaign a name to easily find it later.…" at bounding box center [196, 114] width 367 height 137
paste input "Empowering Minds Part 2: Transformative Self-Care and Mental Health First Ident…"
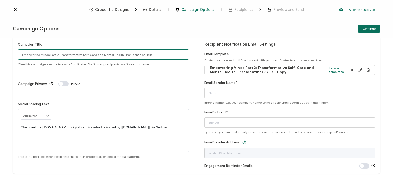
scroll to position [23, 0]
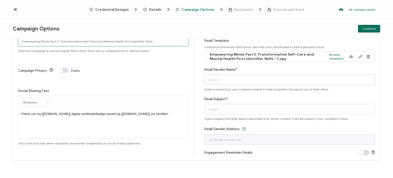
type input "Empowering Minds Part 2: Transformative Self-Care and Mental Health First Ident…"
click at [222, 81] on input "Email Sender Name*" at bounding box center [289, 79] width 171 height 10
type input "ICC CECOC"
click at [220, 109] on input "Email Subject*" at bounding box center [289, 109] width 171 height 10
paste input "Empowering Minds Part 2: Transformative Self-Care and Mental Health First Ident…"
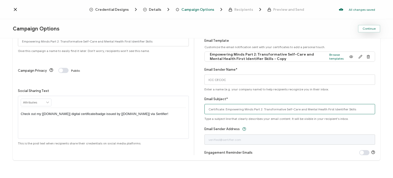
type input "Certificate: Empowering Minds Part 2: Transformative Self-Care and Mental Healt…"
click at [369, 29] on span "Continue" at bounding box center [369, 28] width 13 height 3
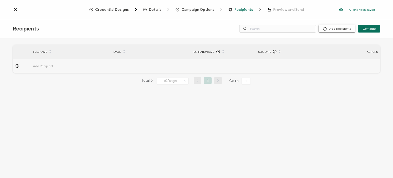
click at [335, 30] on button "Add Recipients" at bounding box center [337, 29] width 37 height 8
click at [336, 42] on span "Upload Recipients" at bounding box center [344, 42] width 26 height 4
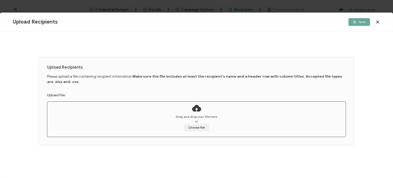
click at [201, 122] on div "Drag and drop your file here or Choose file" at bounding box center [196, 122] width 299 height 17
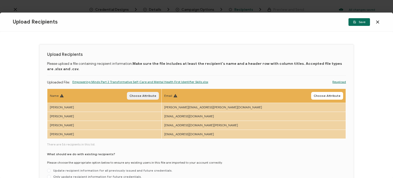
click at [156, 96] on span "Choose Attribute" at bounding box center [142, 95] width 27 height 3
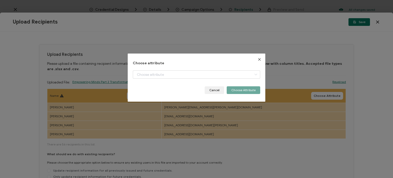
click at [168, 70] on div "Choose attribute + Add New Attribute Full Name E-mail Issue Date Expiration Dat…" at bounding box center [196, 77] width 127 height 33
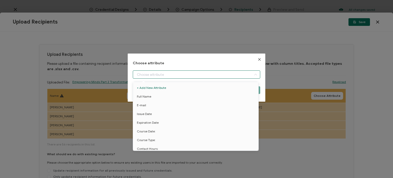
click at [168, 73] on input "dialog" at bounding box center [196, 74] width 127 height 8
click at [160, 94] on li "Full Name" at bounding box center [196, 96] width 129 height 9
type input "Full Name"
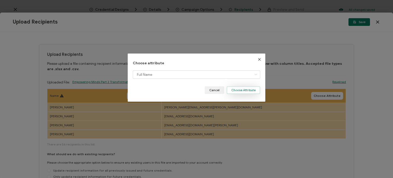
click at [238, 91] on button "Choose Attribute" at bounding box center [244, 90] width 34 height 8
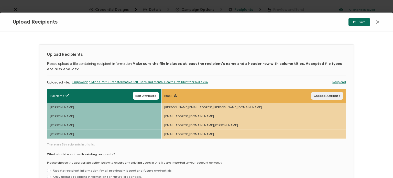
click at [330, 93] on button "Choose Attribute" at bounding box center [327, 96] width 32 height 8
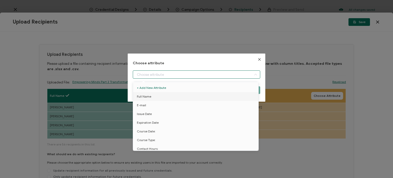
click at [213, 74] on input "dialog" at bounding box center [196, 74] width 127 height 8
click at [186, 102] on li "E-mail" at bounding box center [196, 105] width 129 height 9
type input "E-mail"
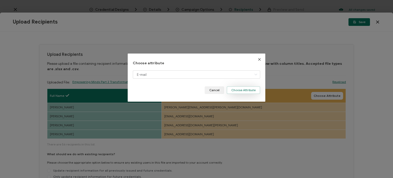
click at [240, 88] on button "Choose Attribute" at bounding box center [244, 90] width 34 height 8
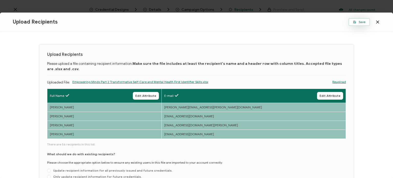
click at [358, 23] on span "Save" at bounding box center [359, 21] width 12 height 3
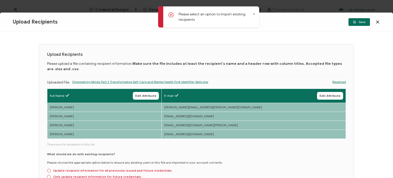
scroll to position [42, 0]
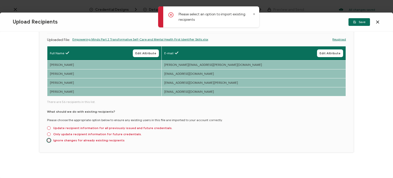
click at [82, 138] on label "Ignore changes for already existing recipients" at bounding box center [86, 140] width 78 height 4
click at [51, 138] on input "Ignore changes for already existing recipients" at bounding box center [49, 140] width 4 height 4
radio input "true"
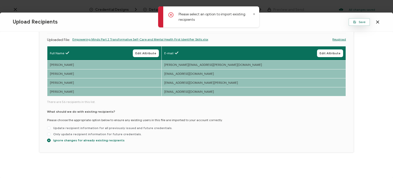
click at [363, 24] on button "Save" at bounding box center [358, 22] width 21 height 8
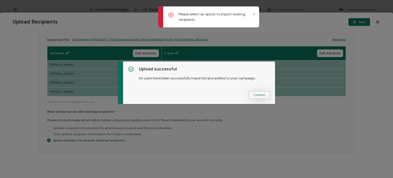
click at [257, 95] on span "Confirm" at bounding box center [259, 94] width 12 height 3
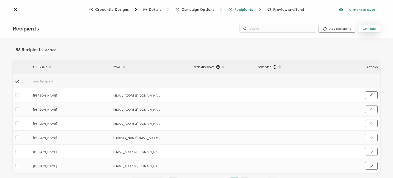
click at [369, 30] on button "Continue" at bounding box center [369, 29] width 22 height 8
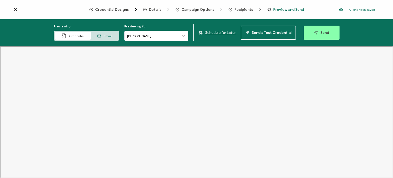
click at [110, 39] on div "Email" at bounding box center [104, 36] width 27 height 8
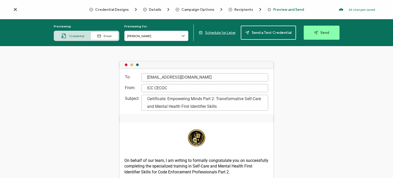
click at [213, 99] on div "Certificate: Empowering Minds Part 2: Transformative Self-Care and Mental Healt…" at bounding box center [204, 103] width 127 height 16
click at [215, 99] on div "Certificate: Empowering Minds Part 2: Transformative Self-Care and Mental Healt…" at bounding box center [204, 103] width 127 height 16
click at [314, 37] on button "Send" at bounding box center [322, 33] width 36 height 14
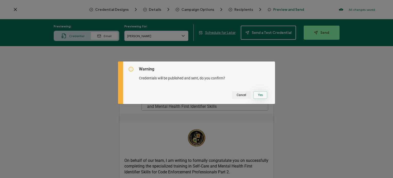
click at [258, 93] on button "Yes" at bounding box center [260, 95] width 14 height 8
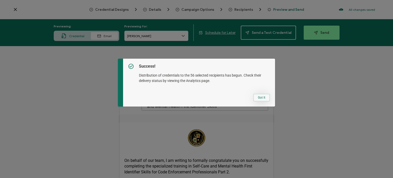
click at [254, 99] on button "Got It" at bounding box center [261, 98] width 17 height 8
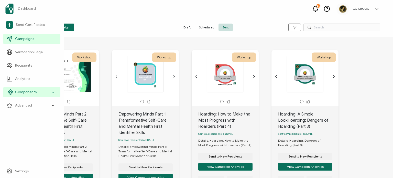
click at [45, 93] on div "Components" at bounding box center [31, 92] width 57 height 10
click at [18, 92] on span "Components" at bounding box center [25, 92] width 21 height 5
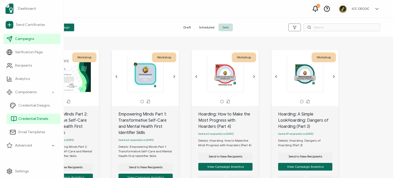
click at [29, 119] on span "Credential Details" at bounding box center [33, 118] width 30 height 5
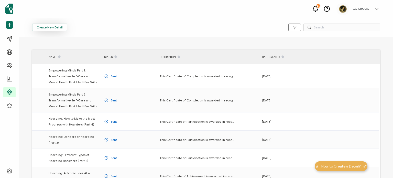
click at [51, 29] on button "Create New Detail" at bounding box center [49, 28] width 35 height 8
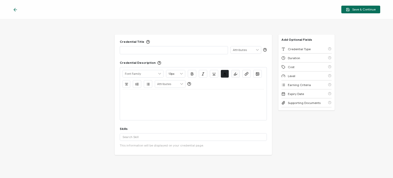
paste div
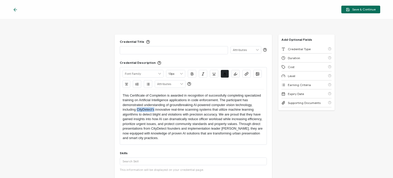
drag, startPoint x: 137, startPoint y: 109, endPoint x: 154, endPoint y: 108, distance: 17.1
click at [154, 108] on p "This Certificate of Completion is awarded in recognition of successfully comple…" at bounding box center [193, 116] width 141 height 47
drag, startPoint x: 239, startPoint y: 122, endPoint x: 232, endPoint y: 138, distance: 17.5
click at [232, 138] on p "This Certificate of Completion is awarded in recognition of successfully comple…" at bounding box center [193, 116] width 141 height 47
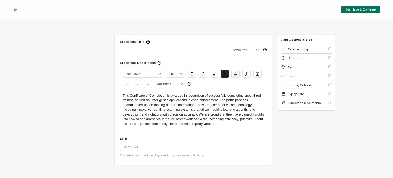
drag, startPoint x: 239, startPoint y: 121, endPoint x: 132, endPoint y: 102, distance: 109.4
click at [132, 103] on p "This Certificate of Completion is awarded in recognition of successfully comple…" at bounding box center [193, 109] width 141 height 33
paste div
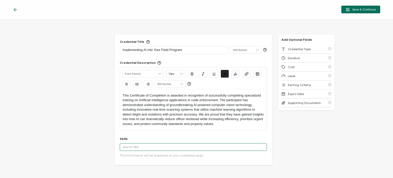
click at [155, 147] on input "text" at bounding box center [193, 147] width 147 height 8
click at [154, 147] on input "text" at bounding box center [193, 147] width 147 height 8
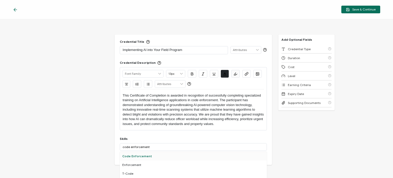
click at [145, 155] on div "Code Enforcement" at bounding box center [193, 156] width 147 height 9
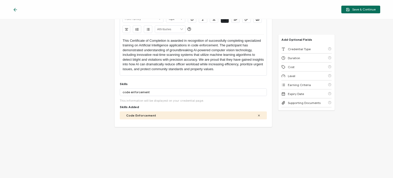
scroll to position [65, 0]
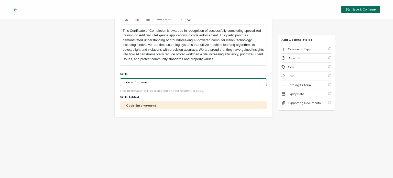
drag, startPoint x: 152, startPoint y: 81, endPoint x: 98, endPoint y: 84, distance: 53.5
click at [98, 84] on div "Credential Title Implementing AI into Your Field Program ISSUER Issuer Name Cre…" at bounding box center [196, 98] width 393 height 159
drag, startPoint x: 131, startPoint y: 80, endPoint x: 124, endPoint y: 80, distance: 6.9
click at [124, 80] on input "ai technology" at bounding box center [193, 82] width 147 height 8
click at [124, 81] on input "ai technology" at bounding box center [193, 82] width 147 height 8
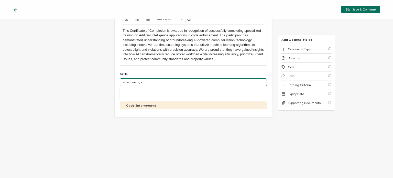
drag, startPoint x: 126, startPoint y: 82, endPoint x: 119, endPoint y: 81, distance: 6.2
click at [120, 81] on input "ai technology" at bounding box center [193, 82] width 147 height 8
click at [155, 80] on input "technology" at bounding box center [193, 82] width 147 height 8
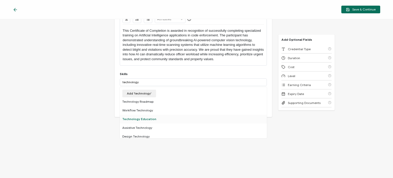
click at [146, 119] on div "Technology Education" at bounding box center [193, 119] width 147 height 9
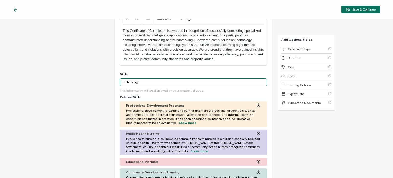
drag, startPoint x: 146, startPoint y: 82, endPoint x: 108, endPoint y: 81, distance: 37.4
click at [108, 81] on div "Credential Title Implementing AI into Your Field Program ISSUER Issuer Name Cre…" at bounding box center [196, 98] width 393 height 159
type input "artificial intelligence"
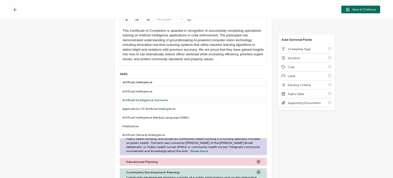
click at [126, 97] on div "Artificial Intelligence Systems" at bounding box center [193, 100] width 147 height 9
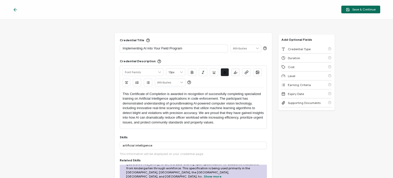
scroll to position [0, 0]
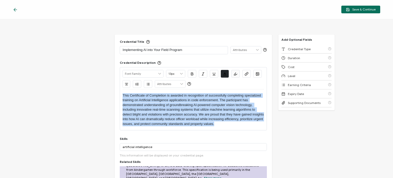
drag, startPoint x: 241, startPoint y: 124, endPoint x: 110, endPoint y: 94, distance: 134.9
click at [110, 94] on div "Credential Title Implementing AI into Your Field Program ISSUER Issuer Name Cre…" at bounding box center [196, 98] width 393 height 159
copy p "This Certificate of Completion is awarded in recognition of successfully comple…"
click at [361, 9] on span "Save & Continue" at bounding box center [361, 10] width 30 height 4
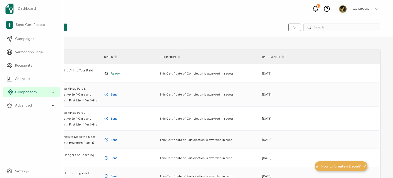
click at [23, 94] on span "Components" at bounding box center [25, 92] width 21 height 5
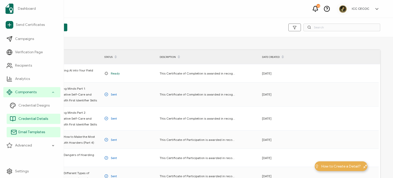
click at [32, 132] on span "Email Templates" at bounding box center [31, 131] width 27 height 5
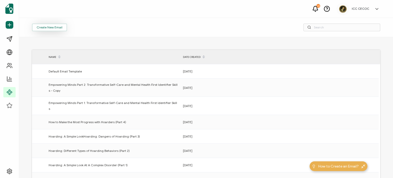
click at [53, 27] on span "Create New Email" at bounding box center [50, 27] width 26 height 3
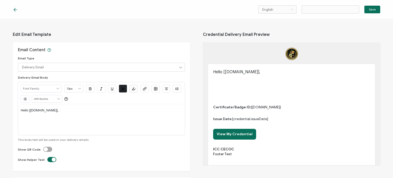
click at [53, 116] on div "Hello [[DOMAIN_NAME]]," at bounding box center [101, 119] width 161 height 31
type input "Email Template 28"
click at [60, 111] on p "Hello [[DOMAIN_NAME]]," at bounding box center [101, 110] width 161 height 5
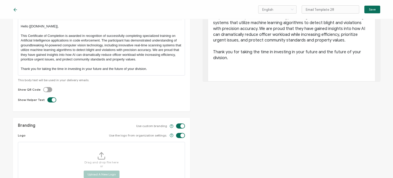
scroll to position [102, 0]
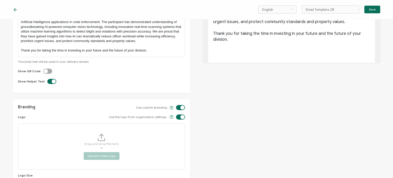
click at [43, 69] on label at bounding box center [43, 69] width 0 height 0
click at [47, 70] on input "checkbox" at bounding box center [48, 71] width 3 height 3
checkbox input "true"
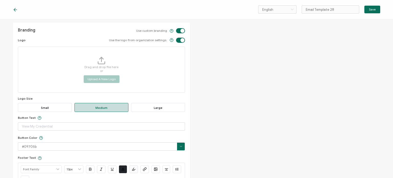
click at [152, 108] on span "Large" at bounding box center [158, 107] width 54 height 9
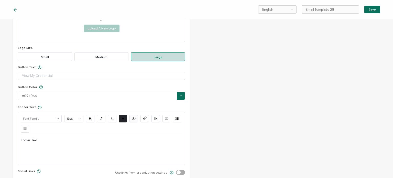
scroll to position [230, 0]
click at [3, 138] on div "Edit Email Template Email Content Email Type Delivery Email Delivery Email Expi…" at bounding box center [196, 98] width 393 height 159
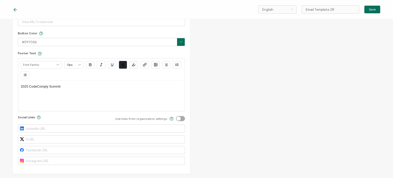
click at [176, 116] on label at bounding box center [176, 116] width 0 height 0
click at [180, 118] on input "checkbox" at bounding box center [181, 118] width 3 height 3
checkbox input "true"
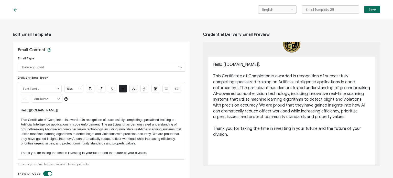
scroll to position [0, 0]
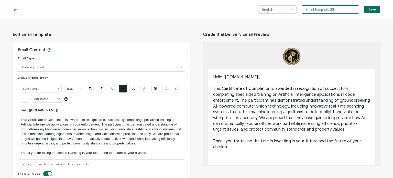
drag, startPoint x: 337, startPoint y: 11, endPoint x: 302, endPoint y: 12, distance: 35.6
click at [302, 12] on input "Email Template 28" at bounding box center [331, 9] width 58 height 8
paste input "Implementing AI into Your Field Program"
type input "Implementing AI into Your Field Program"
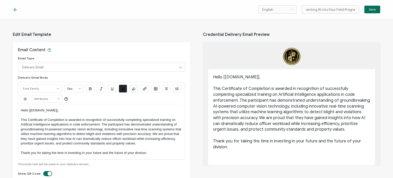
click at [372, 8] on span "Save" at bounding box center [372, 9] width 7 height 3
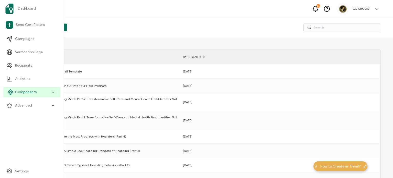
click at [23, 91] on span "Components" at bounding box center [25, 92] width 21 height 5
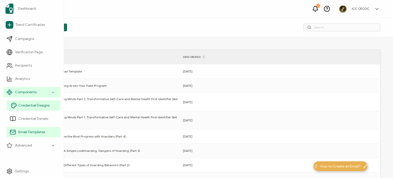
click at [31, 106] on span "Credential Designs" at bounding box center [33, 105] width 31 height 5
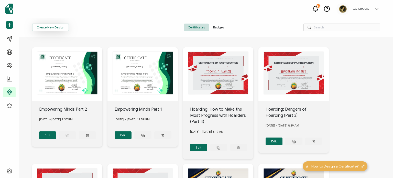
click at [53, 29] on button "Create New Design" at bounding box center [50, 28] width 37 height 8
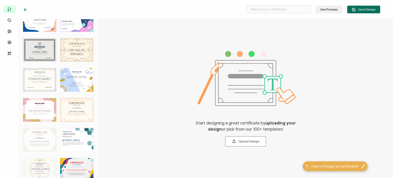
scroll to position [947, 0]
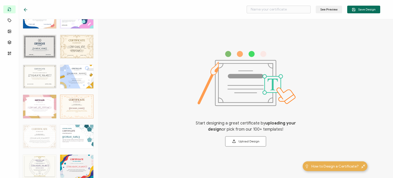
click at [69, 127] on div "CERTIFICATE The recipient’s full name, which will be automatically filled based…" at bounding box center [76, 137] width 33 height 24
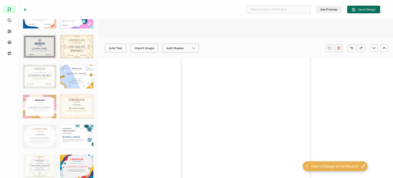
type input "Kagni"
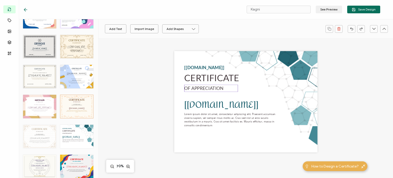
click at [191, 88] on pre "OF APPRECIATION" at bounding box center [203, 87] width 39 height 5
click at [193, 88] on pre "OF APPRECIATION" at bounding box center [203, 87] width 39 height 5
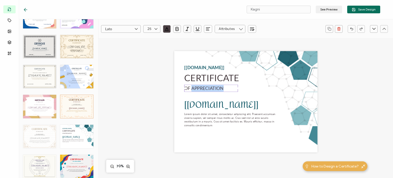
click at [193, 88] on pre "OF APPRECIATION" at bounding box center [203, 87] width 39 height 5
click at [198, 69] on pre "[[DOMAIN_NAME]]" at bounding box center [204, 66] width 40 height 5
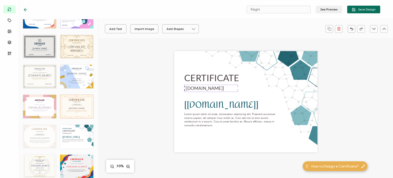
click at [221, 97] on pre "[[DOMAIN_NAME]]" at bounding box center [221, 105] width 74 height 18
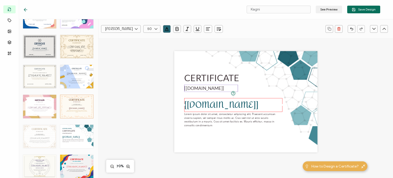
click at [205, 89] on pre "[[DOMAIN_NAME]]" at bounding box center [204, 87] width 40 height 5
click at [251, 129] on div "CERTIFICATE The recipient’s full name, which will be automatically filled based…" at bounding box center [245, 101] width 143 height 101
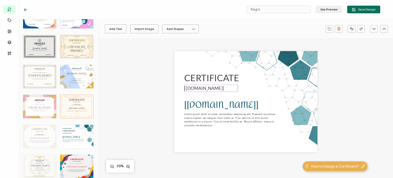
click at [203, 89] on pre "[[DOMAIN_NAME]]" at bounding box center [204, 87] width 40 height 5
click at [350, 28] on icon "button" at bounding box center [351, 29] width 3 height 2
click at [341, 63] on div "Add Text Import Image Add Shapes Rectangle Ellipse CERTIFICATE The recipient’s …" at bounding box center [246, 137] width 294 height 199
click at [232, 123] on pre "Lorem ipsum dolor sit amet, consectetur adipiscing elit. Praesent accumsan vive…" at bounding box center [230, 119] width 92 height 15
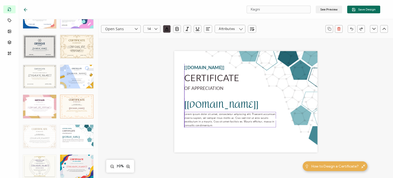
click at [214, 121] on pre "Lorem ipsum dolor sit amet, consectetur adipiscing elit. Praesent accumsan vive…" at bounding box center [230, 119] width 92 height 15
click at [208, 90] on pre "OF APPRECIATION" at bounding box center [203, 87] width 39 height 5
click at [197, 88] on pre "OF APPRECIATION" at bounding box center [203, 87] width 39 height 5
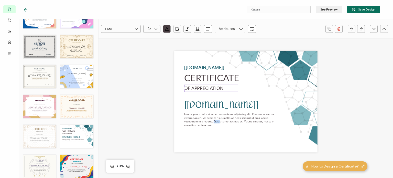
type input "Lato"
type input "25"
click at [197, 88] on pre "OF APPRECIATION" at bounding box center [203, 87] width 39 height 5
click at [193, 128] on div "CERTIFICATE The recipient’s full name, which will be automatically filled based…" at bounding box center [245, 101] width 143 height 101
click at [200, 119] on pre "Lorem ipsum dolor sit amet, consectetur adipiscing elit. Praesent accumsan vive…" at bounding box center [230, 119] width 92 height 15
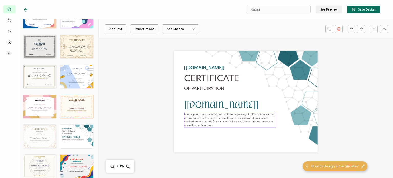
click at [200, 119] on pre "Lorem ipsum dolor sit amet, consectetur adipiscing elit. Praesent accumsan vive…" at bounding box center [230, 119] width 92 height 15
click at [211, 124] on div "Lorem ipsum dolor sit amet, consectetur adipiscing elit. Praesent accumsan vive…" at bounding box center [230, 119] width 92 height 15
click at [210, 124] on pre "Lorem ipsum dolor sit amet, consectetur adipiscing elit. Praesent accumsan vive…" at bounding box center [230, 119] width 92 height 15
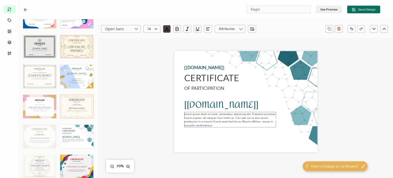
click at [209, 125] on pre "Lorem ipsum dolor sit amet, consectetur adipiscing elit. Praesent accumsan vive…" at bounding box center [230, 119] width 92 height 15
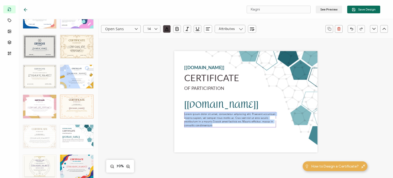
drag, startPoint x: 183, startPoint y: 114, endPoint x: 214, endPoint y: 125, distance: 32.8
click at [214, 125] on div "Lorem ipsum dolor sit amet, consectetur adipiscing elit. Praesent accumsan vive…" at bounding box center [230, 119] width 92 height 15
paste pre
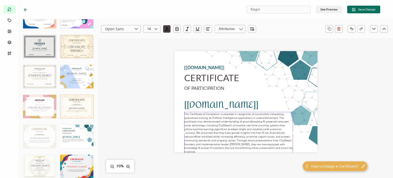
drag, startPoint x: 275, startPoint y: 134, endPoint x: 270, endPoint y: 131, distance: 5.3
click at [307, 137] on div "CERTIFICATE The recipient’s full name, which will be automatically filled based…" at bounding box center [245, 101] width 143 height 101
click at [258, 130] on pre "This Certificate of Completion is awarded in recognition of successfully comple…" at bounding box center [241, 130] width 114 height 37
drag, startPoint x: 261, startPoint y: 129, endPoint x: 261, endPoint y: 147, distance: 17.9
click at [261, 147] on div "This Certificate of Completion is awarded in recognition of successfully comple…" at bounding box center [241, 131] width 114 height 38
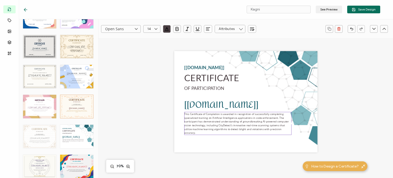
drag, startPoint x: 298, startPoint y: 121, endPoint x: 284, endPoint y: 121, distance: 13.3
click at [284, 121] on div "This Certificate of Completion is awarded in recognition of successfully comple…" at bounding box center [237, 123] width 107 height 23
click at [187, 122] on pre "This Certificate of Completion is awarded in recognition of successfully comple…" at bounding box center [235, 123] width 102 height 22
click at [223, 143] on div "CERTIFICATE The recipient’s full name, which will be automatically filled based…" at bounding box center [245, 101] width 143 height 101
click at [201, 123] on pre "This Certificate of Completion is awarded in recognition of successfully comple…" at bounding box center [235, 123] width 102 height 22
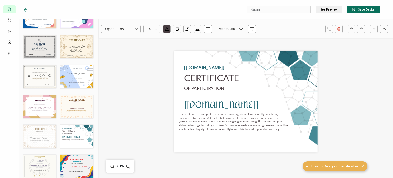
drag, startPoint x: 183, startPoint y: 123, endPoint x: 176, endPoint y: 122, distance: 7.5
click at [176, 122] on div "CERTIFICATE The recipient’s full name, which will be automatically filled based…" at bounding box center [245, 101] width 143 height 101
click at [219, 139] on div "CERTIFICATE The recipient’s full name, which will be automatically filled based…" at bounding box center [245, 101] width 143 height 101
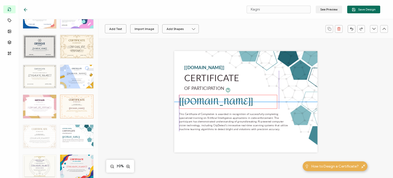
drag, startPoint x: 202, startPoint y: 106, endPoint x: 198, endPoint y: 103, distance: 5.3
click at [198, 103] on pre "[[DOMAIN_NAME]]" at bounding box center [216, 102] width 74 height 18
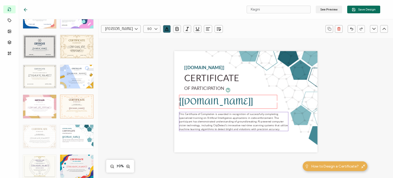
click at [203, 126] on pre "This Certificate of Completion is awarded in recognition of successfully comple…" at bounding box center [233, 121] width 109 height 18
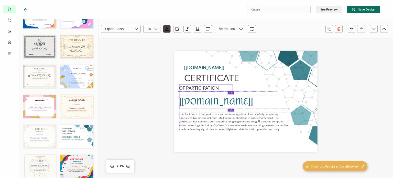
drag, startPoint x: 190, startPoint y: 88, endPoint x: 184, endPoint y: 88, distance: 5.9
click at [184, 88] on pre "OF PARTICIPATION" at bounding box center [199, 87] width 40 height 5
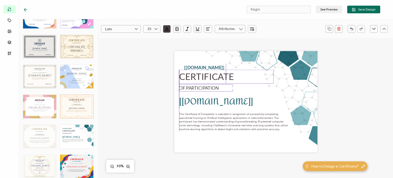
drag, startPoint x: 192, startPoint y: 80, endPoint x: 187, endPoint y: 79, distance: 5.7
click at [187, 79] on pre "CERTIFICATE" at bounding box center [206, 76] width 55 height 11
click at [193, 67] on pre "[[DOMAIN_NAME]]" at bounding box center [204, 66] width 40 height 5
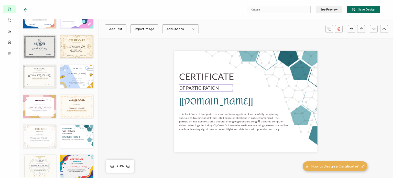
click at [147, 55] on div "CERTIFICATE The recipient’s full name, which will be automatically filled based…" at bounding box center [246, 107] width 206 height 139
click at [121, 30] on button "Add Text" at bounding box center [115, 28] width 21 height 9
drag, startPoint x: 247, startPoint y: 138, endPoint x: 225, endPoint y: 142, distance: 22.6
click at [225, 141] on pre "Edit this text" at bounding box center [236, 138] width 26 height 6
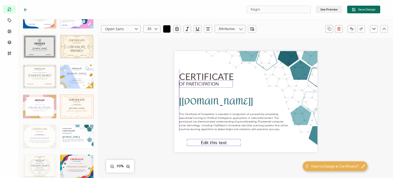
drag, startPoint x: 189, startPoint y: 86, endPoint x: 189, endPoint y: 82, distance: 4.1
click at [189, 82] on pre "OF PARTICIPATION" at bounding box center [199, 83] width 40 height 5
drag, startPoint x: 204, startPoint y: 143, endPoint x: 196, endPoint y: 93, distance: 50.3
click at [196, 93] on pre "Edit this text" at bounding box center [206, 93] width 26 height 6
click at [193, 93] on pre "Edit this text" at bounding box center [206, 93] width 26 height 6
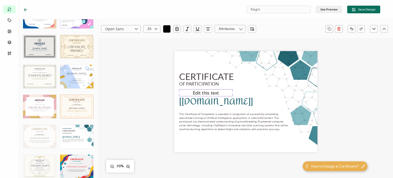
click at [193, 93] on pre "Edit this text" at bounding box center [206, 93] width 26 height 6
click at [195, 94] on pre "Edit this text" at bounding box center [206, 93] width 26 height 6
click at [193, 93] on pre "Edit this text" at bounding box center [206, 93] width 26 height 6
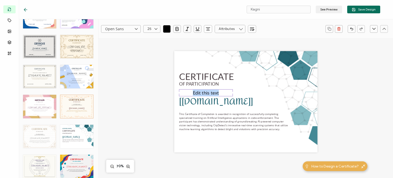
drag, startPoint x: 192, startPoint y: 93, endPoint x: 218, endPoint y: 92, distance: 26.6
click at [218, 92] on div "Edit this text" at bounding box center [206, 92] width 54 height 7
paste pre
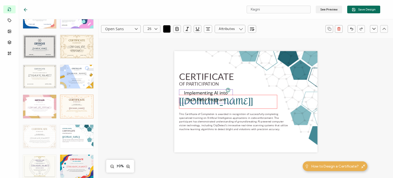
click at [277, 101] on div at bounding box center [277, 101] width 1 height 13
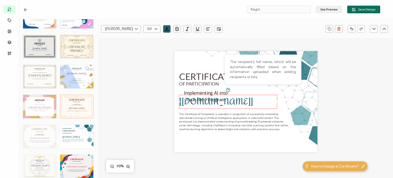
click at [226, 92] on div at bounding box center [227, 90] width 5 height 5
click at [212, 91] on pre "Implementing AI into Your Field Program" at bounding box center [206, 96] width 45 height 13
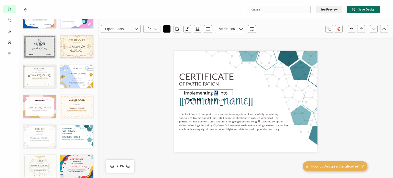
drag, startPoint x: 214, startPoint y: 93, endPoint x: 218, endPoint y: 91, distance: 4.7
click at [218, 91] on pre "Implementing AI into Your Field Program" at bounding box center [206, 96] width 45 height 13
drag, startPoint x: 232, startPoint y: 96, endPoint x: 228, endPoint y: 88, distance: 8.8
click at [287, 95] on div "CERTIFICATE [[DOMAIN_NAME]] This Certificate of Completion is awarded in recogn…" at bounding box center [245, 101] width 143 height 101
click at [208, 29] on icon "button" at bounding box center [207, 28] width 5 height 5
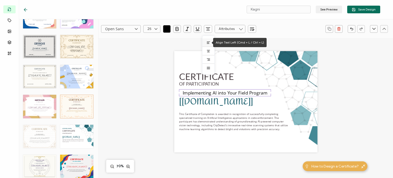
click at [206, 43] on icon at bounding box center [208, 43] width 4 height 4
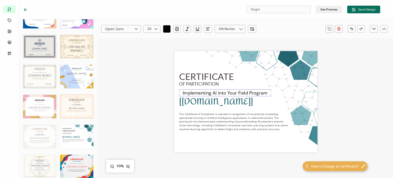
click at [180, 92] on div "Implementing AI into Your Field Program" at bounding box center [225, 92] width 92 height 7
click at [181, 93] on div "Implementing AI into Your Field Program" at bounding box center [225, 92] width 92 height 7
click at [209, 29] on icon "button" at bounding box center [207, 28] width 5 height 5
click at [206, 41] on li at bounding box center [208, 42] width 12 height 8
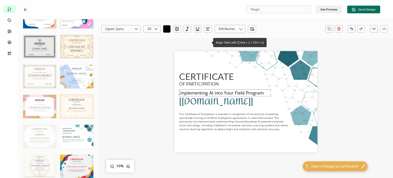
click at [208, 43] on body "Kagni See Preview Save Design Templates Attributes Images Layers QR Code Certif…" at bounding box center [196, 89] width 393 height 178
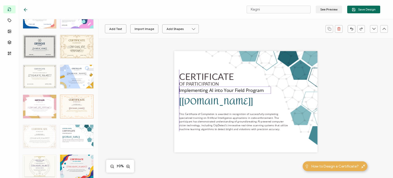
drag, startPoint x: 207, startPoint y: 94, endPoint x: 207, endPoint y: 92, distance: 2.6
click at [207, 92] on pre "Implementing AI into Your Field Program" at bounding box center [221, 90] width 85 height 6
click at [200, 84] on pre "OF PARTICIPATION" at bounding box center [199, 83] width 40 height 5
click at [200, 91] on pre "Implementing AI into Your Field Program" at bounding box center [221, 90] width 85 height 6
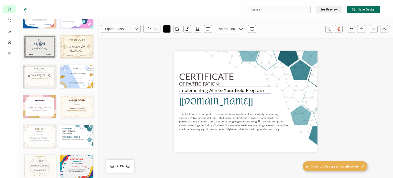
click at [200, 91] on pre "Implementing AI into Your Field Program" at bounding box center [221, 90] width 85 height 6
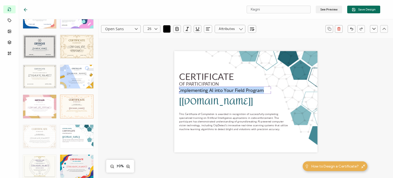
click at [137, 29] on icon at bounding box center [136, 29] width 6 height 8
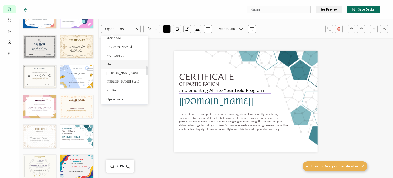
scroll to position [187, 0]
click at [112, 48] on li "Lato" at bounding box center [125, 45] width 48 height 9
type input "Lato"
click at [155, 31] on icon at bounding box center [156, 29] width 6 height 8
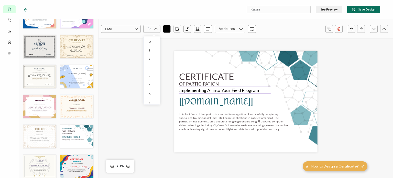
scroll to position [160, 0]
click at [152, 64] on li "21" at bounding box center [153, 64] width 18 height 9
type input "21"
click at [155, 30] on icon at bounding box center [156, 29] width 6 height 8
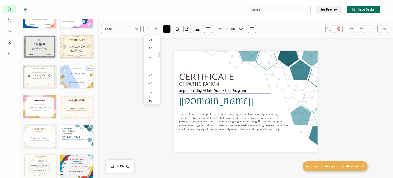
click at [152, 66] on li "26" at bounding box center [153, 65] width 18 height 9
type input "26"
click at [222, 145] on div "CERTIFICATE [[DOMAIN_NAME]] This Certificate of Completion is awarded in recogn…" at bounding box center [245, 101] width 143 height 101
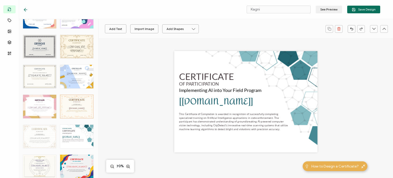
drag, startPoint x: 209, startPoint y: 91, endPoint x: 208, endPoint y: 68, distance: 22.5
click at [208, 68] on div "CERTIFICATE [[DOMAIN_NAME]] This Certificate of Completion is awarded in recogn…" at bounding box center [245, 101] width 143 height 101
click at [252, 91] on span "Implementing AI into Your Field Program" at bounding box center [220, 90] width 82 height 6
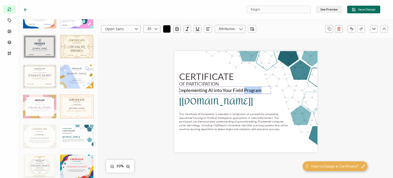
click at [252, 91] on span "Implementing AI into Your Field Program" at bounding box center [220, 90] width 82 height 6
type input "Lato"
type input "26"
click at [261, 90] on div "Implementing AI into Your Field Program" at bounding box center [225, 89] width 92 height 7
click at [265, 90] on div "Implementing AI into Your Field Program" at bounding box center [225, 89] width 92 height 7
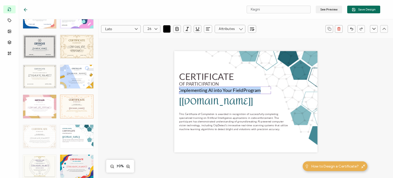
drag, startPoint x: 260, startPoint y: 90, endPoint x: 178, endPoint y: 89, distance: 82.9
click at [179, 89] on div "Implementing AI into Your Field Program" at bounding box center [225, 89] width 92 height 7
copy span "Implementing AI into Your Field Program"
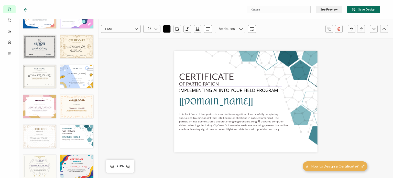
drag, startPoint x: 270, startPoint y: 94, endPoint x: 286, endPoint y: 93, distance: 16.4
click at [286, 93] on div "CERTIFICATE [[DOMAIN_NAME]] This Certificate of Completion is awarded in recogn…" at bounding box center [245, 101] width 143 height 101
click at [154, 29] on icon at bounding box center [156, 29] width 6 height 8
click at [152, 83] on span "24" at bounding box center [151, 82] width 4 height 4
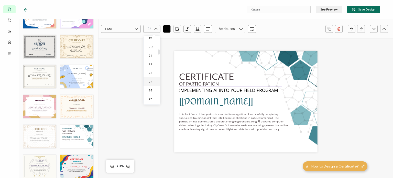
type input "24"
click at [184, 91] on pre "IMPLEMENTING AI INTO YOUR FIELD PROGRAM" at bounding box center [228, 90] width 99 height 6
type input "Open Sans"
type input "25"
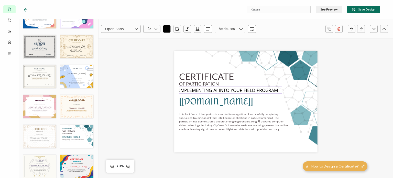
click at [155, 29] on icon at bounding box center [156, 29] width 6 height 8
click at [151, 82] on span "23" at bounding box center [150, 82] width 3 height 4
type input "23"
click at [155, 29] on icon at bounding box center [156, 29] width 6 height 8
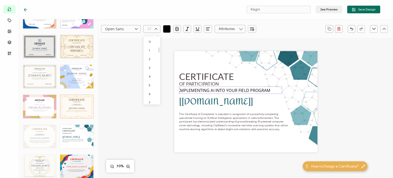
scroll to position [143, 0]
click at [150, 91] on span "22" at bounding box center [151, 90] width 4 height 4
type input "22"
drag, startPoint x: 151, startPoint y: 121, endPoint x: 193, endPoint y: 74, distance: 62.4
click at [151, 120] on div "CERTIFICATE [[DOMAIN_NAME]] This Certificate of Completion is awarded in recogn…" at bounding box center [246, 107] width 206 height 139
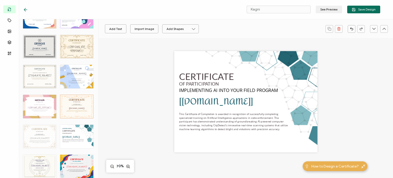
click at [136, 73] on div "Add Text Import Image Add Shapes Rectangle Ellipse CERTIFICATE [[DOMAIN_NAME]] …" at bounding box center [246, 137] width 294 height 199
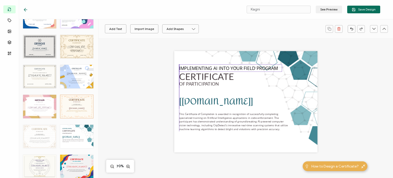
drag, startPoint x: 199, startPoint y: 91, endPoint x: 200, endPoint y: 69, distance: 22.3
click at [200, 69] on pre "IMPLEMENTING AI INTO YOUR FIELD PROGRAM" at bounding box center [228, 68] width 99 height 6
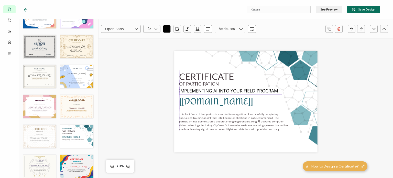
drag, startPoint x: 194, startPoint y: 72, endPoint x: 195, endPoint y: 91, distance: 18.4
click at [195, 91] on pre "IMPLEMENTING AI INTO YOUR FIELD PROGRAM" at bounding box center [228, 91] width 99 height 6
click at [148, 93] on div "CERTIFICATE [[DOMAIN_NAME]] This Certificate of Completion is awarded in recogn…" at bounding box center [246, 107] width 206 height 139
click at [191, 78] on pre "CERTIFICATE" at bounding box center [206, 76] width 55 height 11
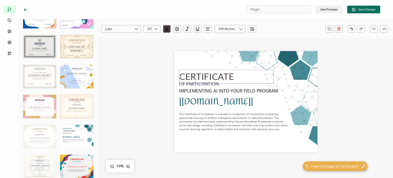
click at [165, 30] on icon "button" at bounding box center [166, 28] width 5 height 5
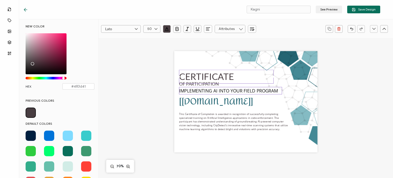
click at [199, 91] on pre "IMPLEMENTING AI INTO YOUR FIELD PROGRAM" at bounding box center [228, 91] width 99 height 6
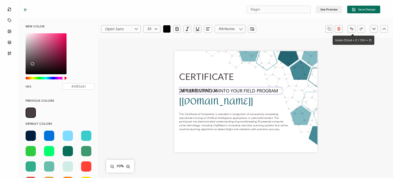
click at [352, 28] on icon "button" at bounding box center [351, 29] width 3 height 2
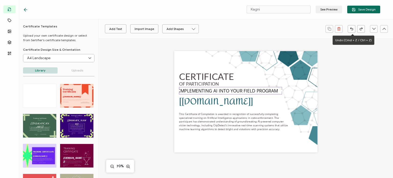
click at [287, 109] on div "CERTIFICATE [[DOMAIN_NAME]] This Certificate of Completion is awarded in recogn…" at bounding box center [245, 101] width 143 height 101
click at [272, 87] on div "IMPLEMENTING AI INTO YOUR FIELD PROGRAM" at bounding box center [230, 90] width 103 height 7
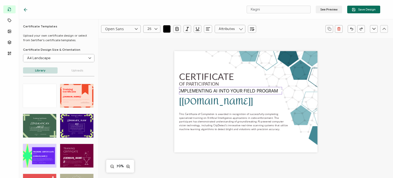
click at [270, 91] on pre "IMPLEMENTING AI INTO YOUR FIELD PROGRAM" at bounding box center [228, 91] width 99 height 6
click at [167, 30] on icon "button" at bounding box center [166, 30] width 3 height 0
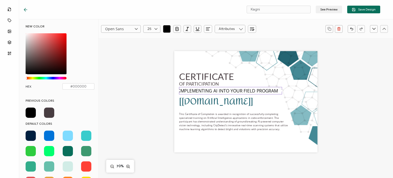
click at [51, 114] on span at bounding box center [49, 112] width 10 height 10
type input "#483d41"
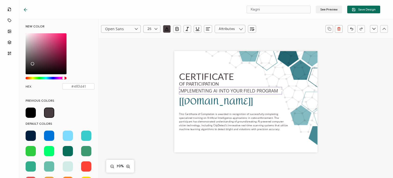
click at [147, 153] on div "CERTIFICATE [[DOMAIN_NAME]] This Certificate of Completion is awarded in recogn…" at bounding box center [246, 107] width 206 height 139
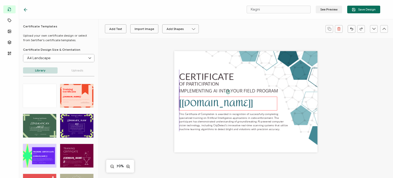
click at [211, 106] on pre "[[DOMAIN_NAME]]" at bounding box center [216, 104] width 74 height 18
click at [130, 73] on div "Amita Alright Sans Amita Archivo Black Arial Arimo Blinker Caveat Charm Charmon…" at bounding box center [246, 137] width 294 height 199
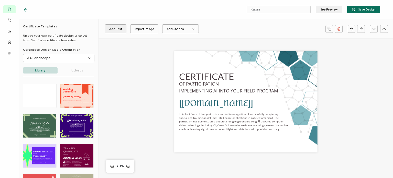
click at [116, 30] on button "Add Text" at bounding box center [115, 28] width 21 height 9
drag, startPoint x: 249, startPoint y: 102, endPoint x: 208, endPoint y: 144, distance: 58.6
click at [208, 144] on pre "Edit this text" at bounding box center [205, 143] width 26 height 6
drag, startPoint x: 230, startPoint y: 143, endPoint x: 295, endPoint y: 142, distance: 64.5
click at [295, 142] on div "CERTIFICATE [recipient.name] This Certificate of Completion is awarded in recog…" at bounding box center [245, 101] width 143 height 101
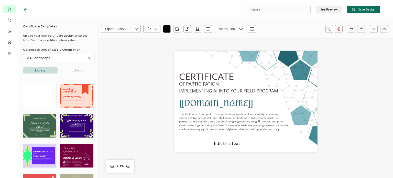
click at [242, 144] on div "Edit this text" at bounding box center [227, 143] width 99 height 7
click at [237, 143] on pre "Edit this text" at bounding box center [227, 143] width 26 height 6
click at [241, 143] on div "Edit this text" at bounding box center [227, 143] width 99 height 7
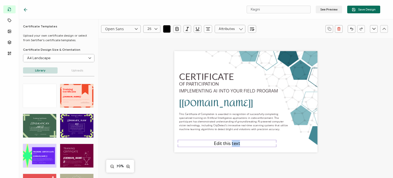
click at [240, 143] on div "Edit this text" at bounding box center [227, 143] width 99 height 7
drag, startPoint x: 214, startPoint y: 144, endPoint x: 240, endPoint y: 143, distance: 25.8
click at [240, 143] on div "Edit this text" at bounding box center [227, 143] width 99 height 7
